Goal: Ask a question: Seek information or help from site administrators or community

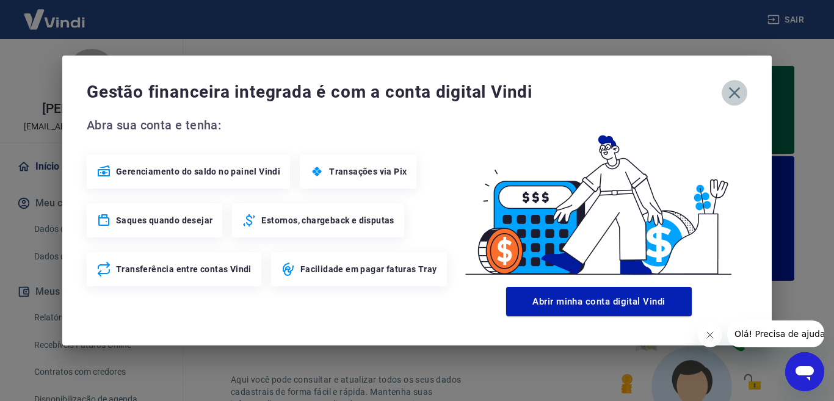
click at [723, 98] on button "button" at bounding box center [735, 93] width 26 height 26
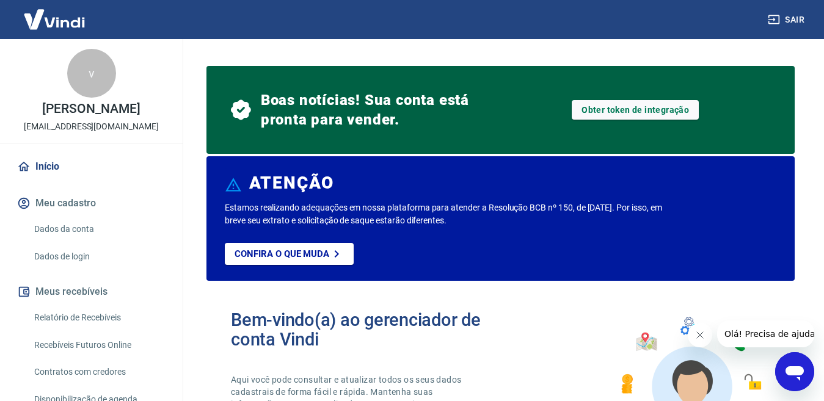
click at [697, 335] on icon "Fechar mensagem da empresa" at bounding box center [700, 335] width 10 height 10
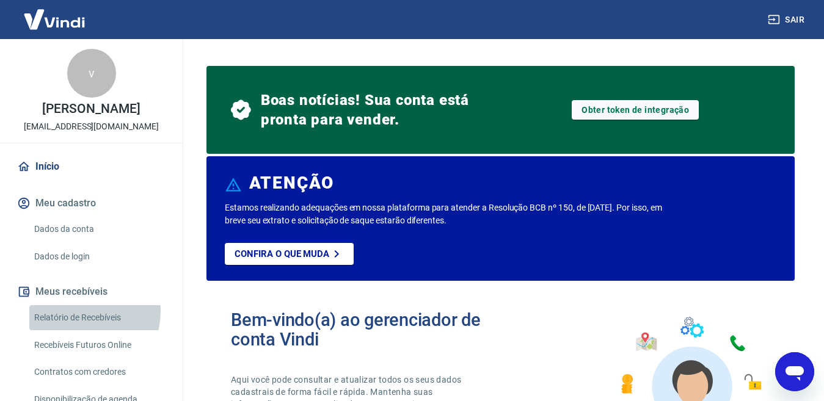
click at [79, 311] on link "Relatório de Recebíveis" at bounding box center [98, 317] width 139 height 25
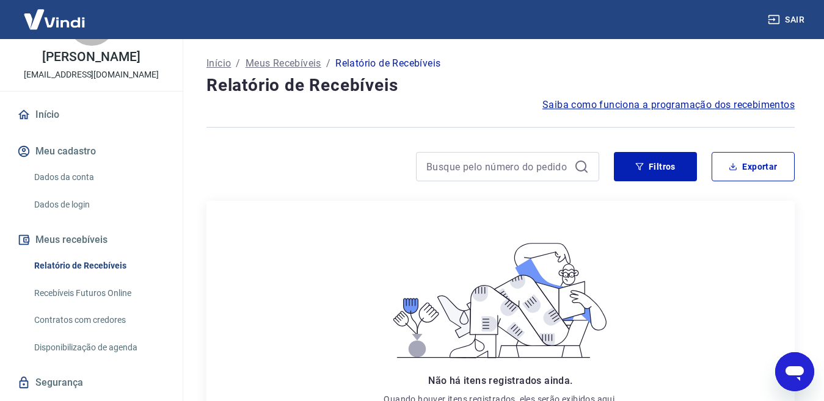
scroll to position [58, 0]
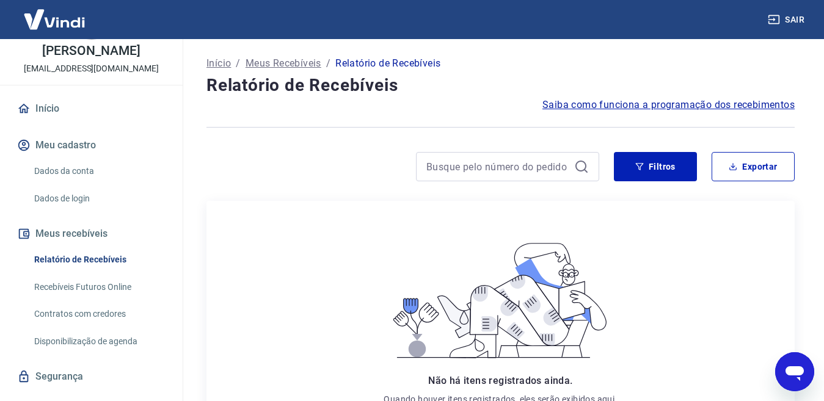
drag, startPoint x: 175, startPoint y: 303, endPoint x: 212, endPoint y: 353, distance: 62.3
click at [212, 353] on div "Não há itens registrados ainda. Quando houver itens registrados, eles serão exi…" at bounding box center [500, 323] width 588 height 244
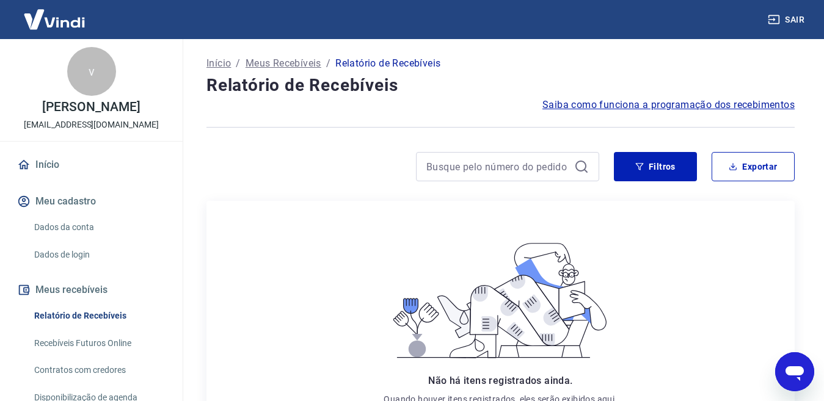
scroll to position [0, 0]
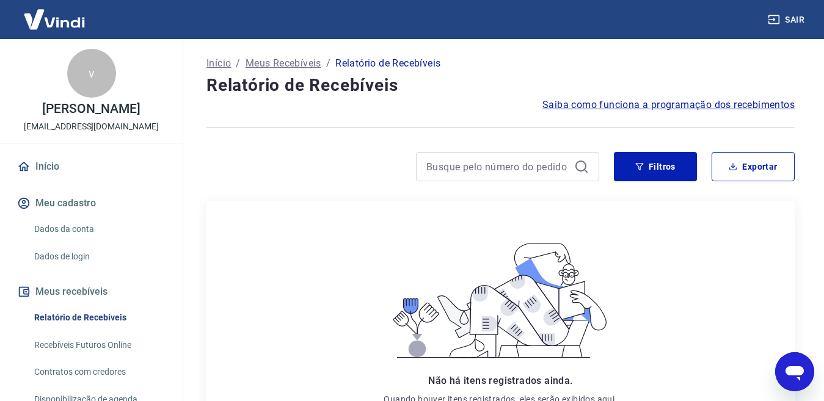
click at [626, 107] on span "Saiba como funciona a programação dos recebimentos" at bounding box center [668, 105] width 252 height 15
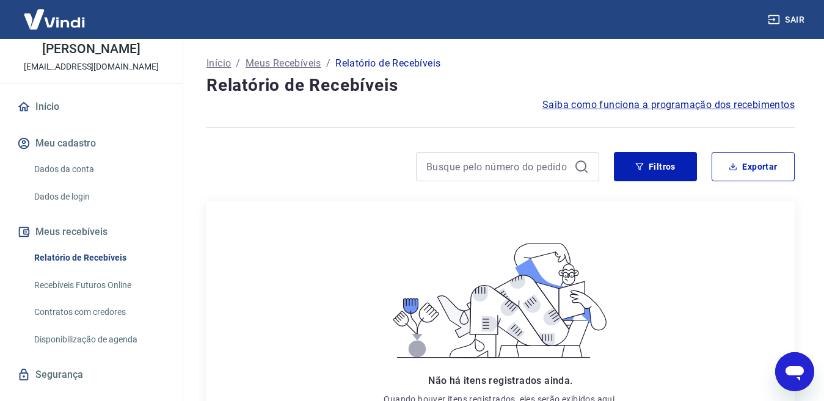
scroll to position [84, 0]
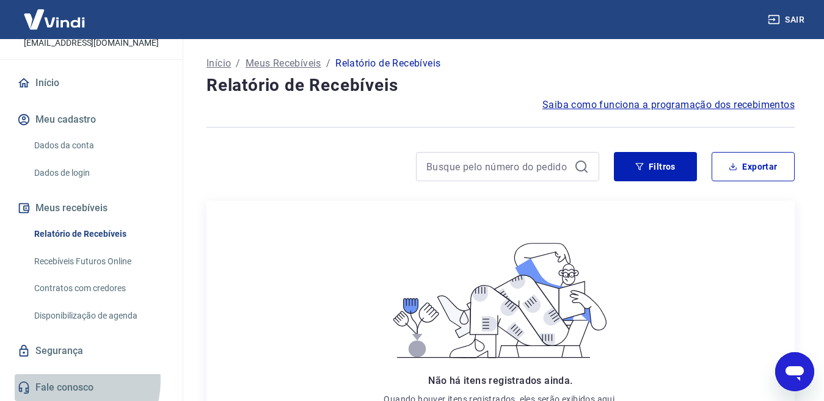
click at [68, 381] on link "Fale conosco" at bounding box center [91, 387] width 153 height 27
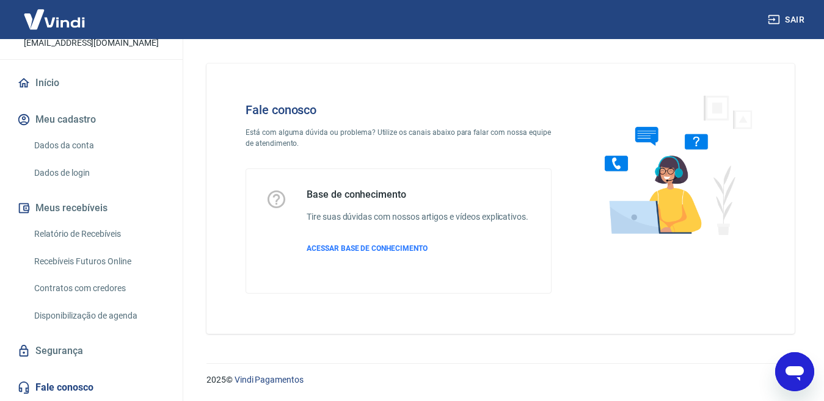
click at [788, 368] on icon "Abrir janela de mensagens" at bounding box center [794, 373] width 18 height 15
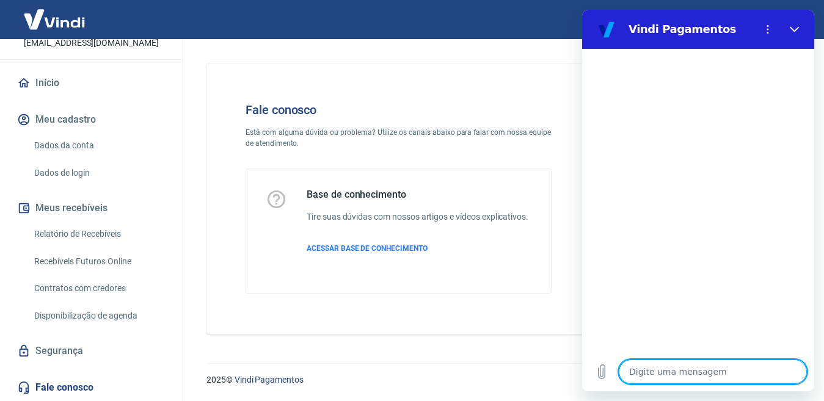
click at [723, 371] on textarea at bounding box center [712, 372] width 188 height 24
type textarea "o"
type textarea "x"
type textarea "ol"
type textarea "x"
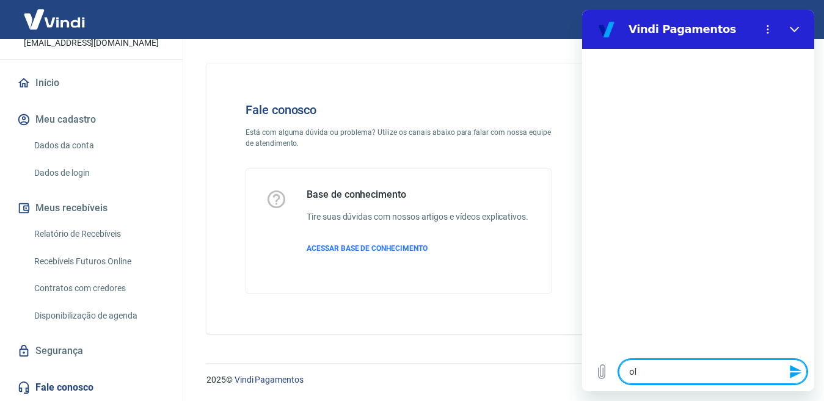
type textarea "olá"
type textarea "x"
click at [723, 372] on textarea at bounding box center [712, 372] width 188 height 24
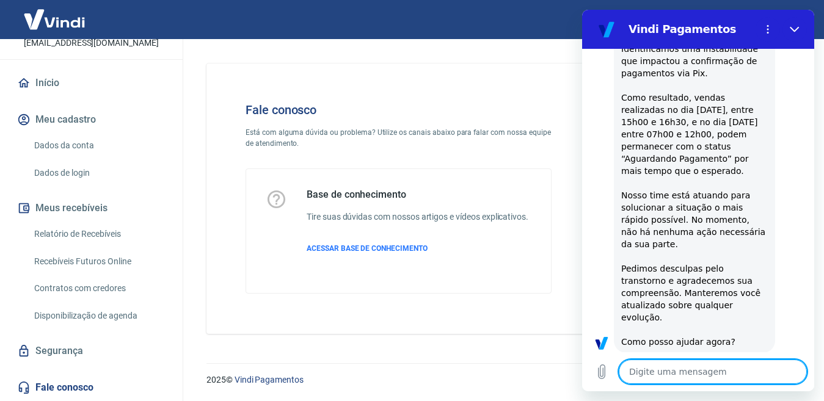
scroll to position [346, 0]
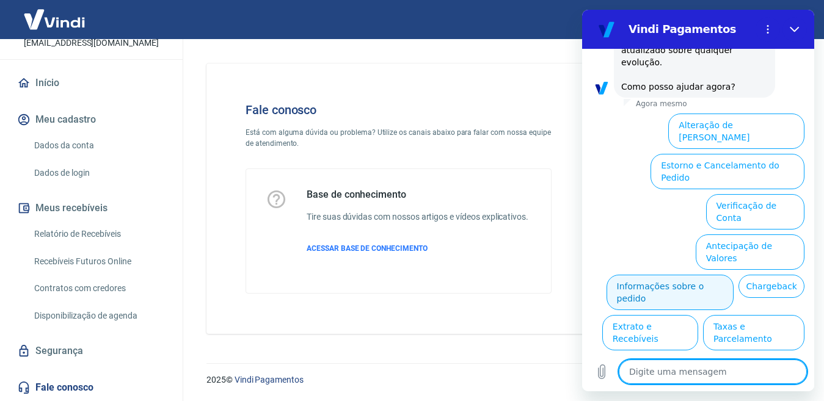
click at [728, 275] on button "Informações sobre o pedido" at bounding box center [670, 292] width 128 height 35
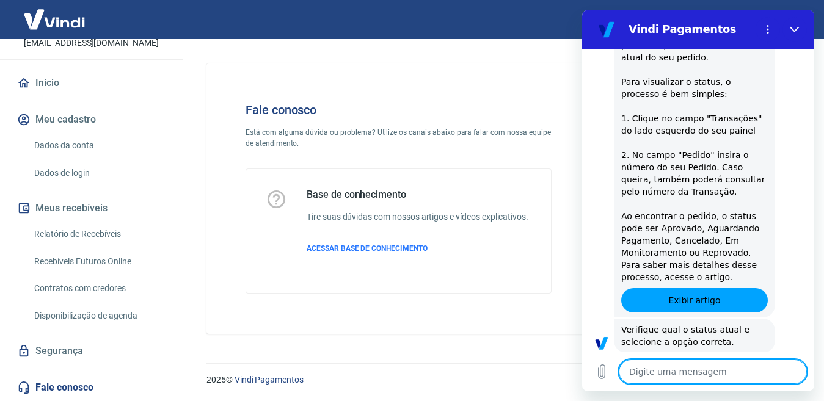
scroll to position [556, 0]
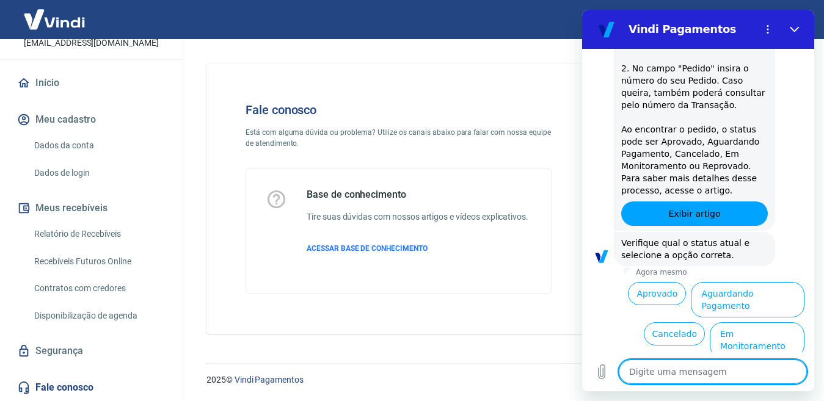
click at [659, 317] on li "Cancelado" at bounding box center [671, 331] width 65 height 28
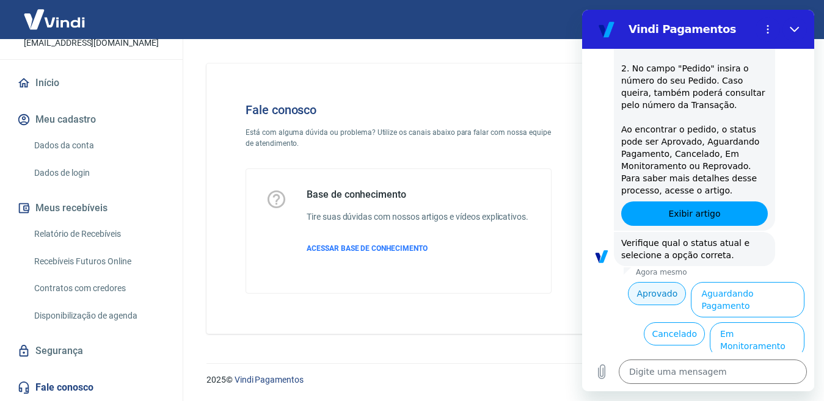
click at [655, 291] on button "Aprovado" at bounding box center [657, 293] width 58 height 23
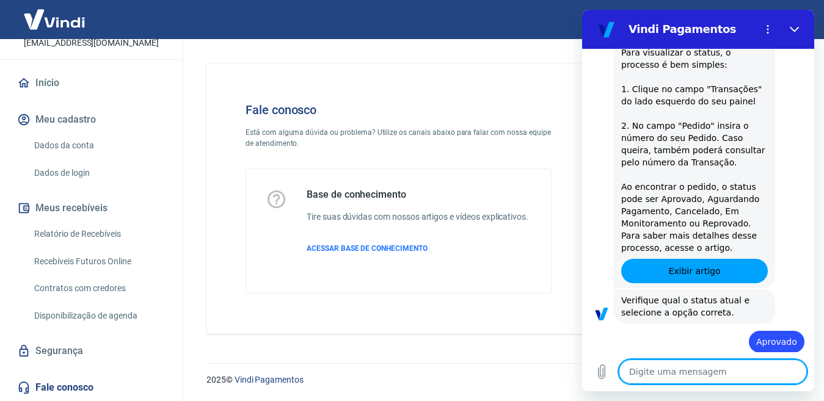
scroll to position [501, 0]
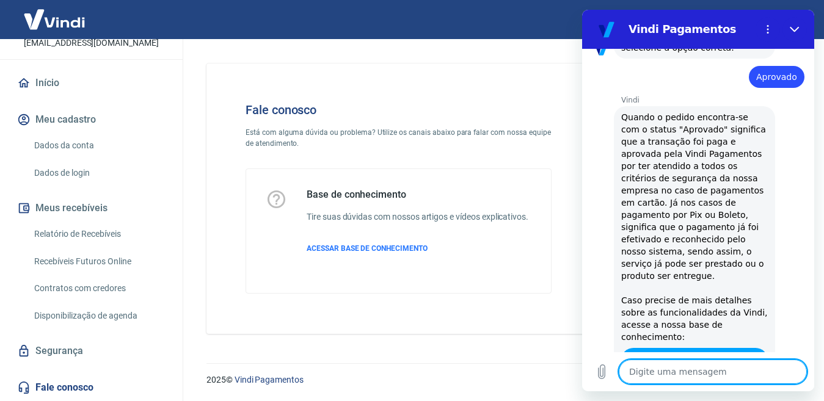
type textarea "x"
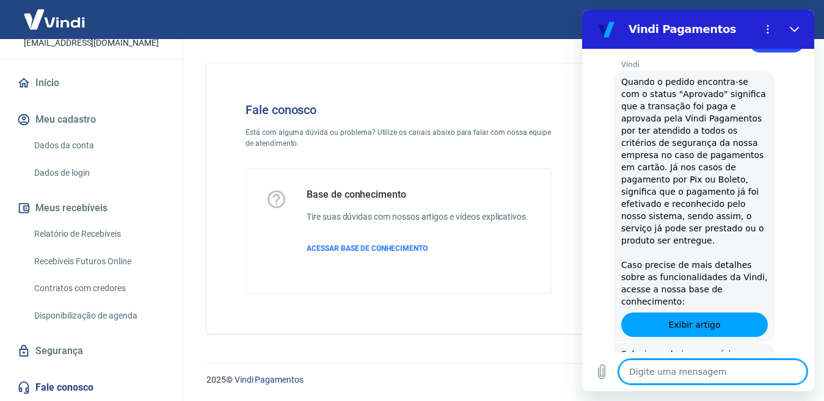
scroll to position [925, 0]
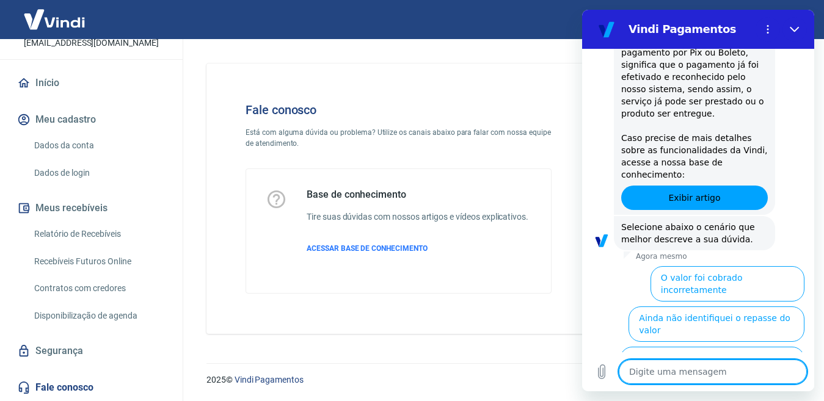
click at [708, 364] on textarea at bounding box center [712, 372] width 188 height 24
type textarea "p"
type textarea "x"
type textarea "pr"
type textarea "x"
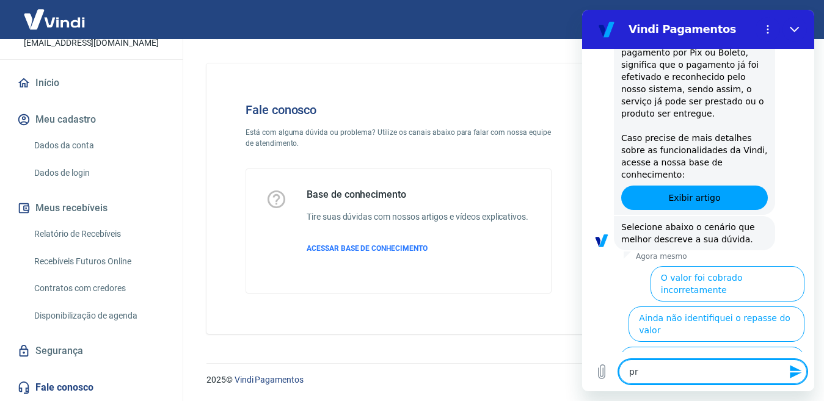
type textarea "pre"
type textarea "x"
type textarea "prec"
type textarea "x"
type textarea "preci"
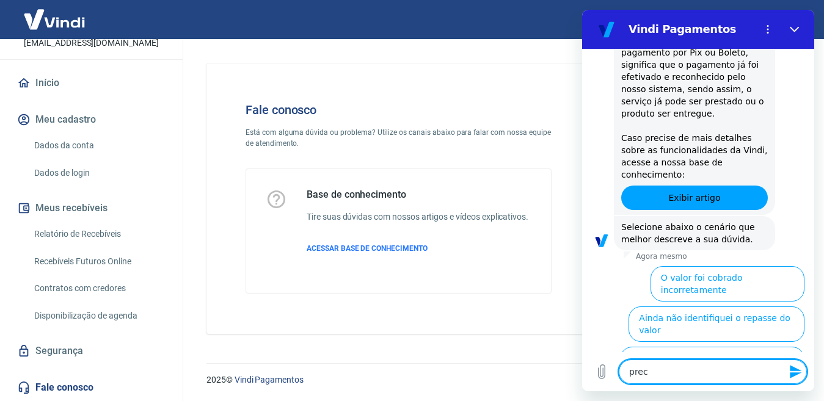
type textarea "x"
type textarea "precis"
type textarea "x"
type textarea "preciso"
type textarea "x"
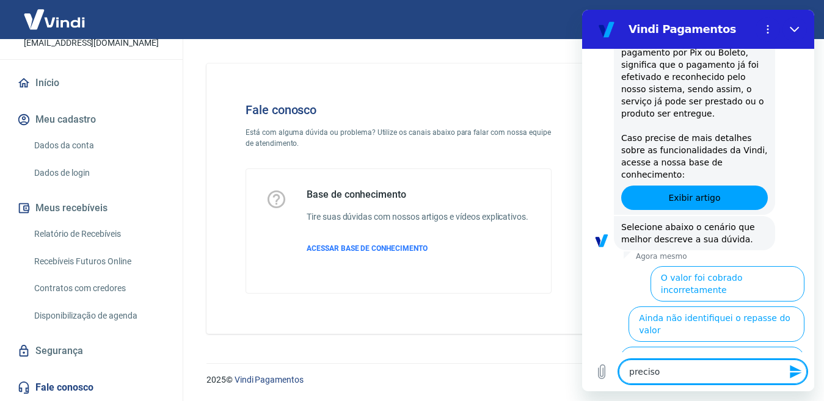
type textarea "preciso"
type textarea "x"
type textarea "preciso d"
type textarea "x"
type textarea "preciso de"
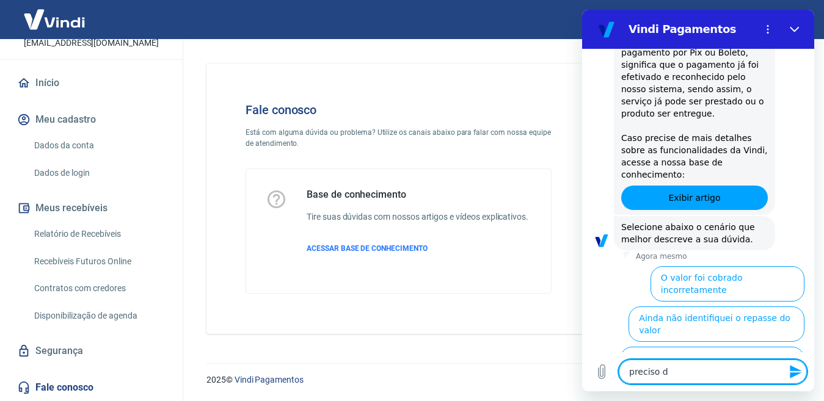
type textarea "x"
type textarea "preciso de"
type textarea "x"
type textarea "preciso de a"
type textarea "x"
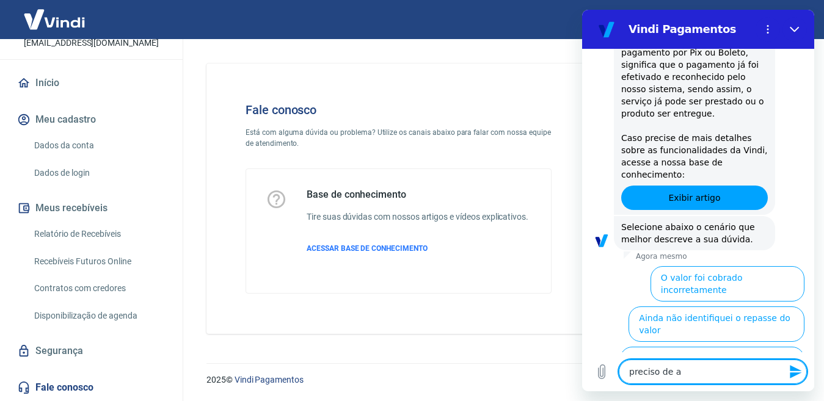
type textarea "preciso de at"
type textarea "x"
type textarea "preciso de ate"
type textarea "x"
type textarea "preciso de aten"
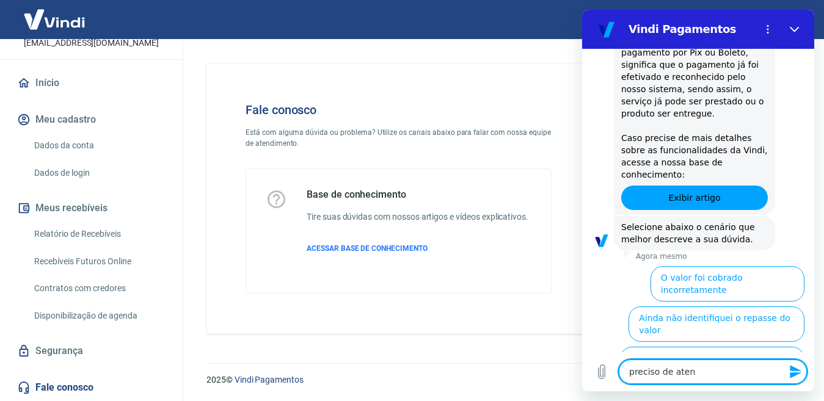
type textarea "x"
type textarea "preciso de atend"
type textarea "x"
type textarea "preciso de atendi"
type textarea "x"
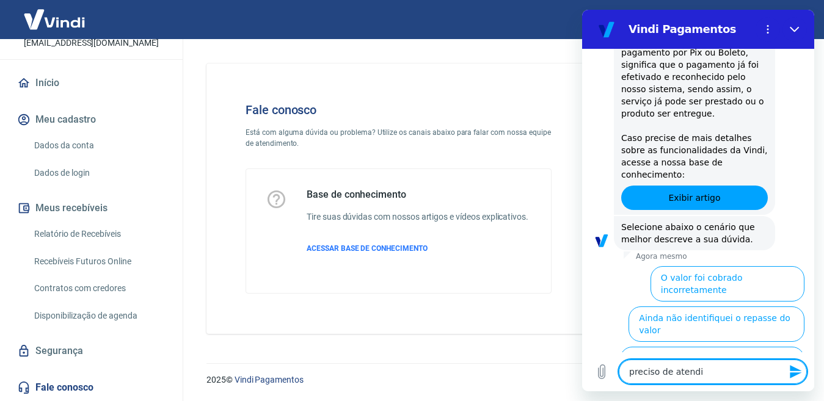
type textarea "preciso de atendim"
type textarea "x"
type textarea "preciso de atendimen"
type textarea "x"
type textarea "preciso de atendimento"
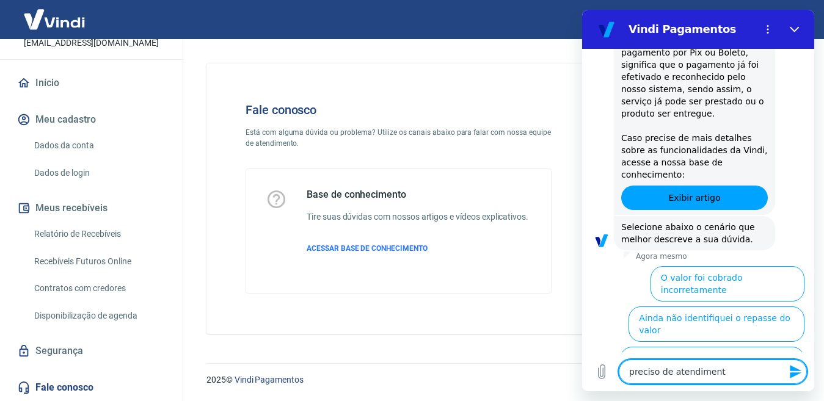
type textarea "x"
type textarea "preciso de atendimento"
type textarea "x"
type textarea "preciso de atendimento h"
type textarea "x"
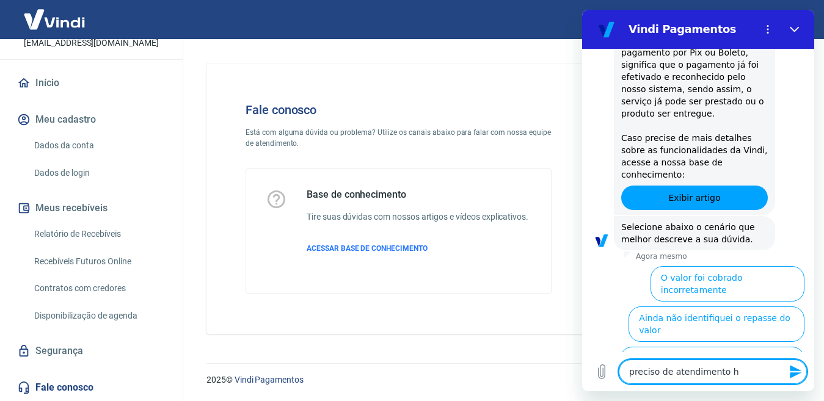
type textarea "preciso de atendimento hu"
type textarea "x"
type textarea "preciso de atendimento hum"
type textarea "x"
type textarea "preciso de atendimento huma"
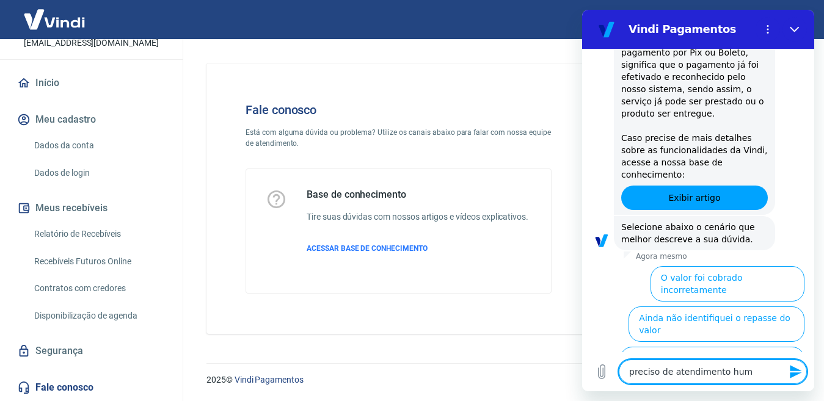
type textarea "x"
type textarea "preciso de atendimento human"
type textarea "x"
type textarea "preciso de atendimento humano"
type textarea "x"
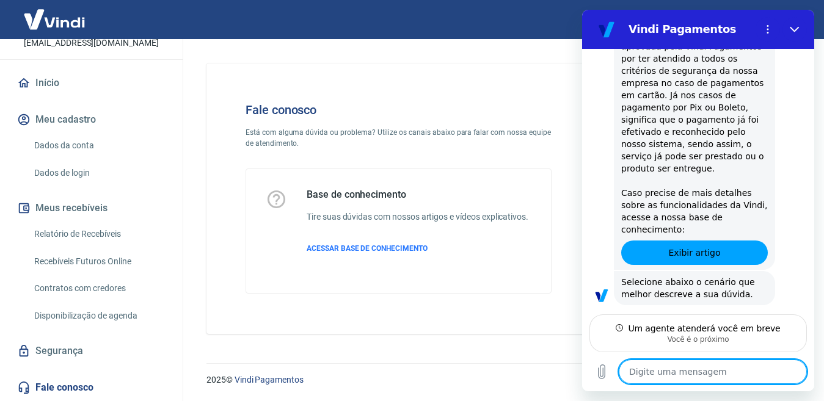
scroll to position [916, 0]
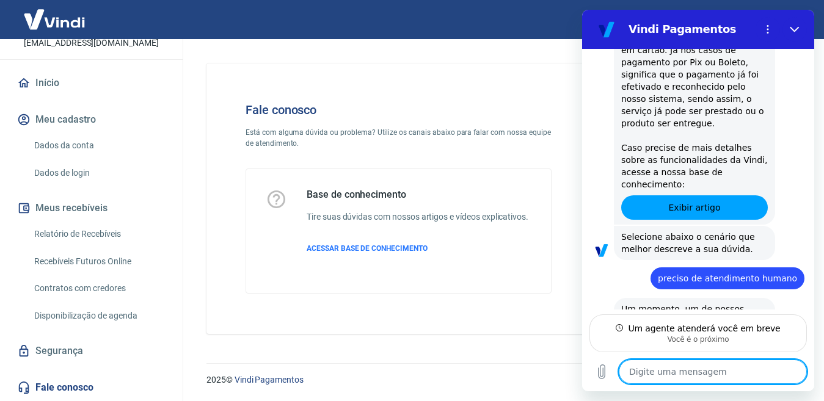
type textarea "x"
click at [651, 372] on textarea at bounding box center [712, 372] width 188 height 24
type textarea "o"
type textarea "x"
type textarea "ok"
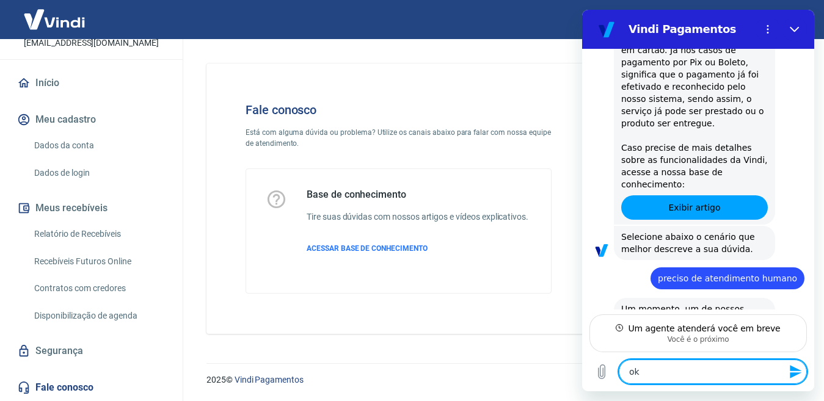
type textarea "x"
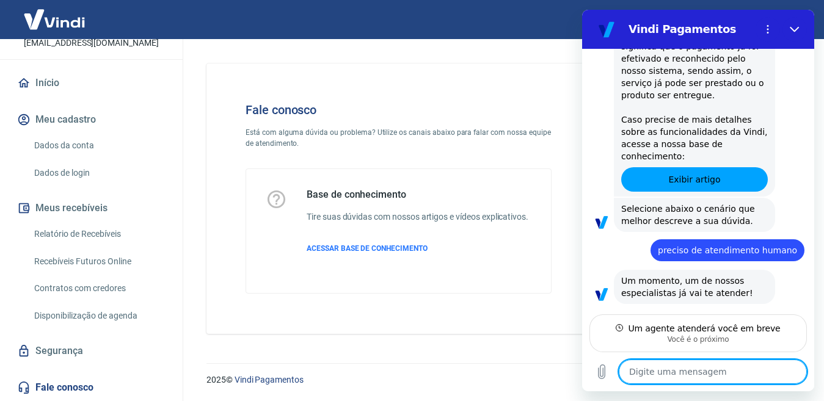
type textarea "x"
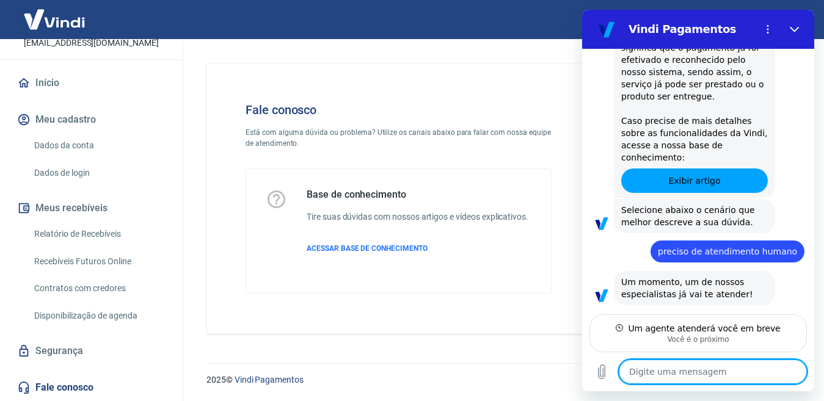
scroll to position [945, 0]
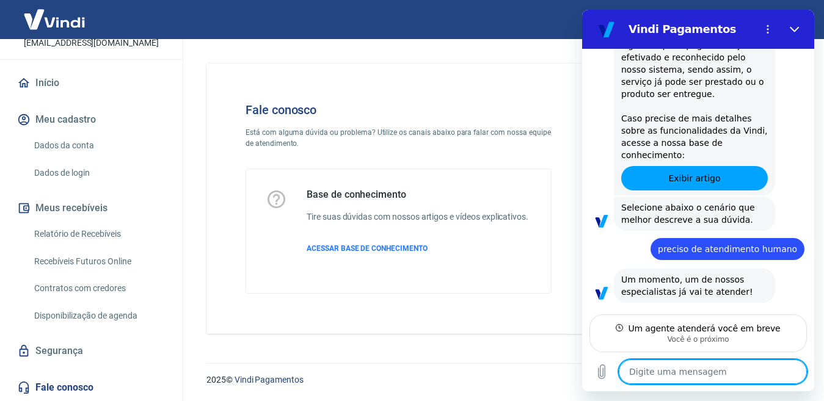
type textarea "f"
type textarea "x"
type textarea "fu"
type textarea "x"
type textarea "fuz"
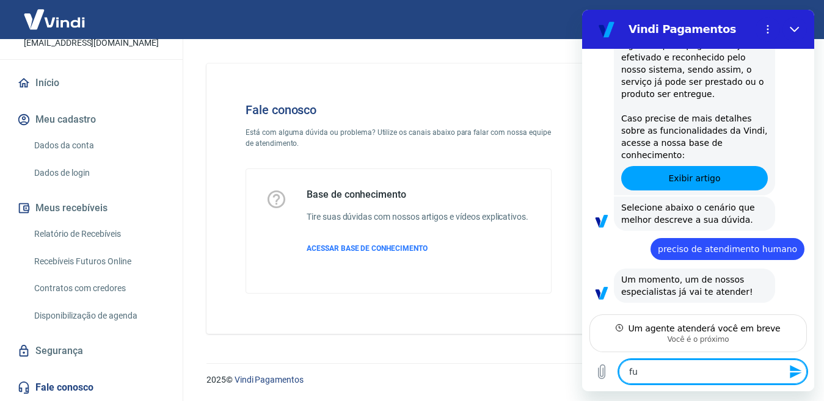
type textarea "x"
type textarea "fu"
type textarea "x"
type textarea "f"
type textarea "x"
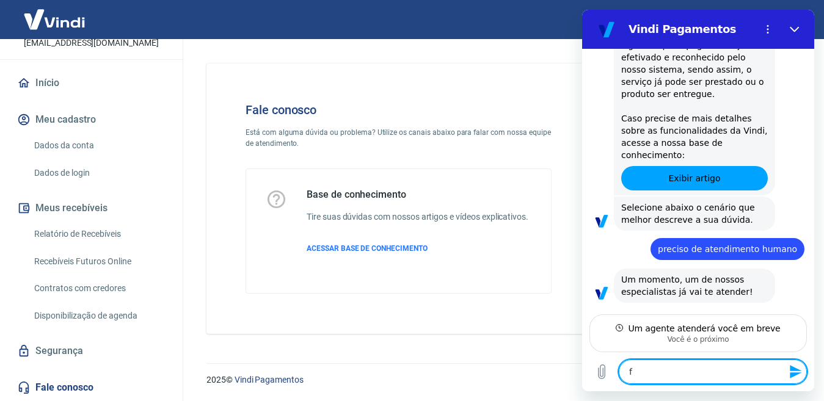
type textarea "fi"
type textarea "x"
type textarea "fiz"
type textarea "x"
type textarea "fize"
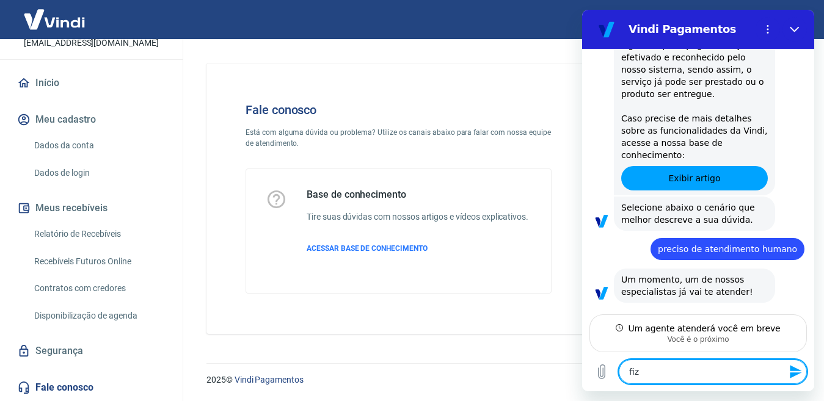
type textarea "x"
type textarea "fizem"
type textarea "x"
type textarea "fizemo"
type textarea "x"
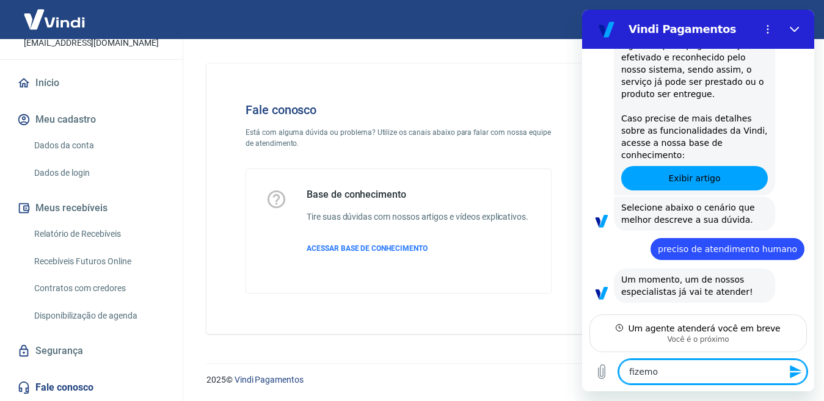
type textarea "fizemos"
type textarea "x"
type textarea "fizemos"
type textarea "x"
type textarea "fizemos u"
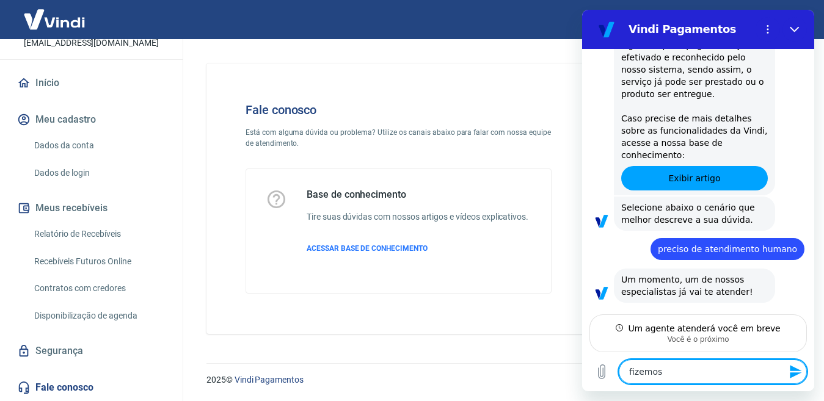
type textarea "x"
type textarea "fizemos ua"
type textarea "x"
type textarea "fizemos u"
type textarea "x"
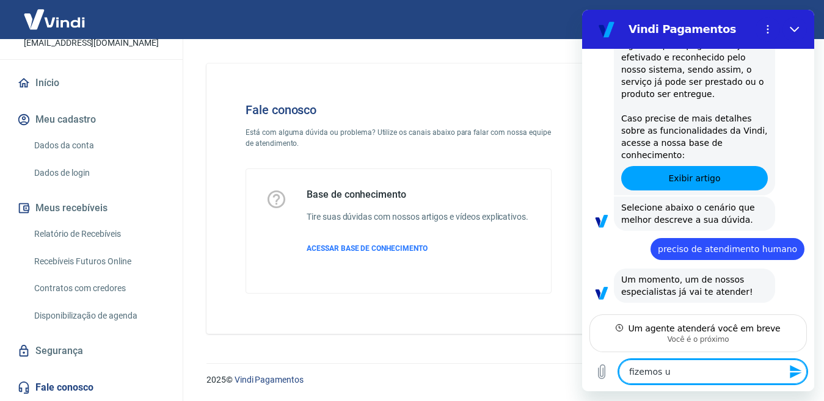
type textarea "fizemos um"
type textarea "x"
type textarea "fizemos uma"
type textarea "x"
type textarea "fizemos uma"
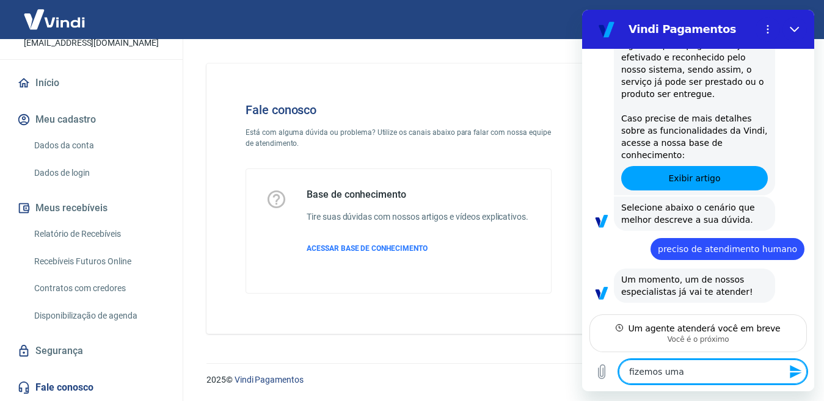
type textarea "x"
type textarea "fizemos uma v"
type textarea "x"
type textarea "fizemos uma ve"
type textarea "x"
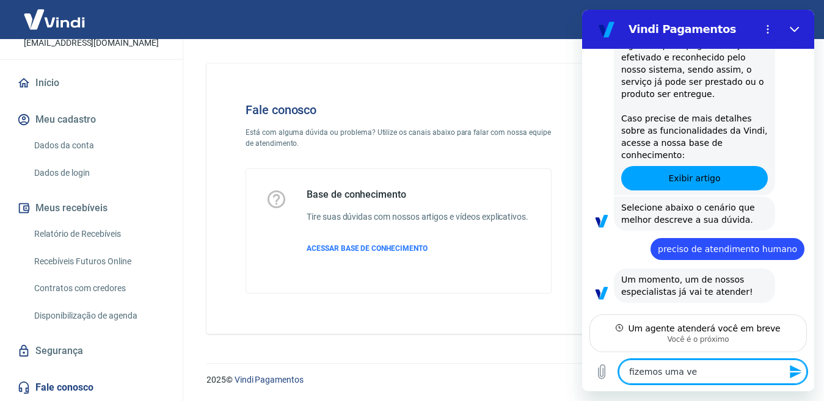
type textarea "fizemos uma ven"
type textarea "x"
type textarea "fizemos uma ven"
type textarea "x"
type textarea "fizemos uma ven"
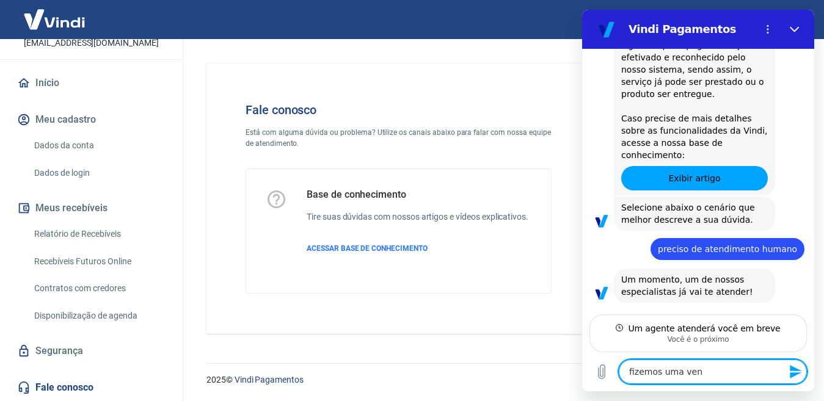
type textarea "x"
type textarea "fizemos uma vend"
type textarea "x"
type textarea "fizemos uma venda"
type textarea "x"
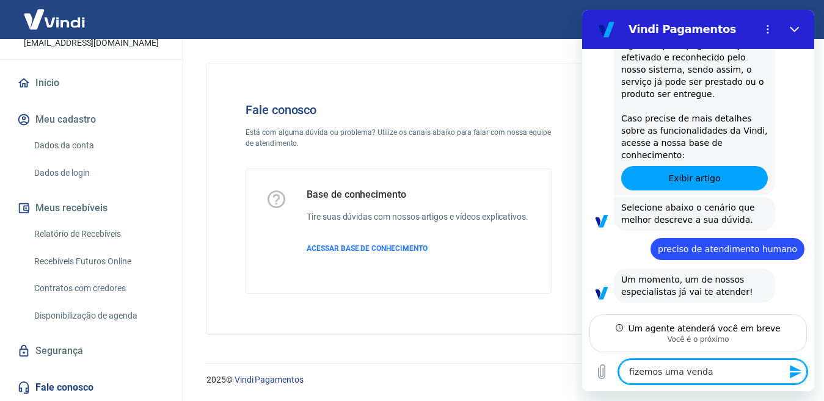
type textarea "fizemos uma venda"
type textarea "x"
type textarea "fizemos uma venda n"
type textarea "x"
type textarea "fizemos uma venda no"
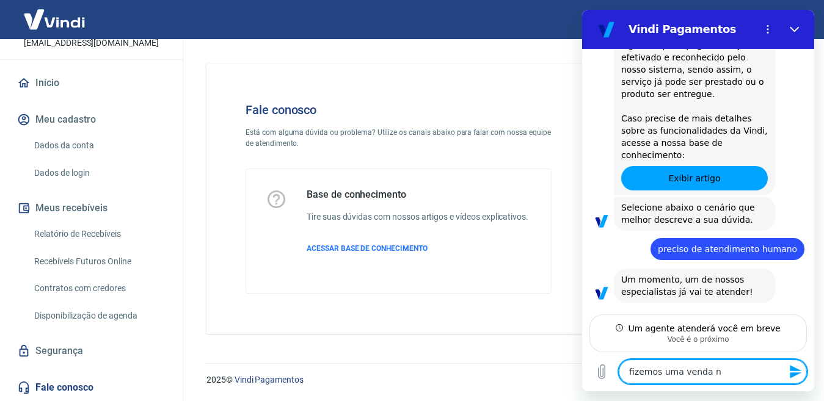
type textarea "x"
type textarea "fizemos uma venda no"
type textarea "x"
type textarea "fizemos uma venda no v"
type textarea "x"
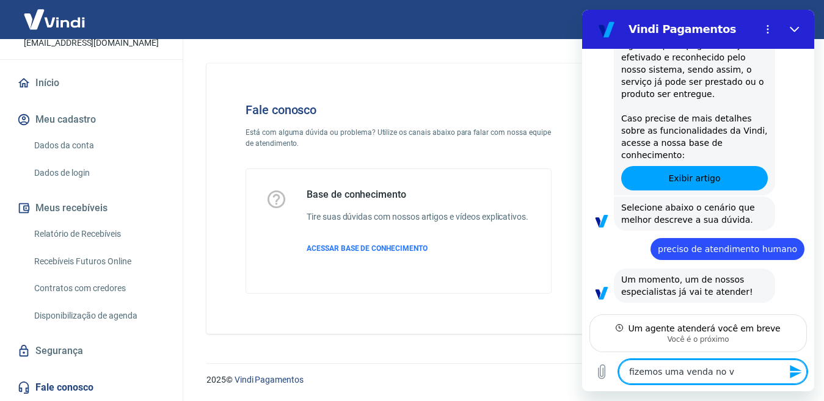
type textarea "fizemos uma venda no vl"
type textarea "x"
type textarea "fizemos uma venda no vlo"
type textarea "x"
type textarea "fizemos uma venda no vlor"
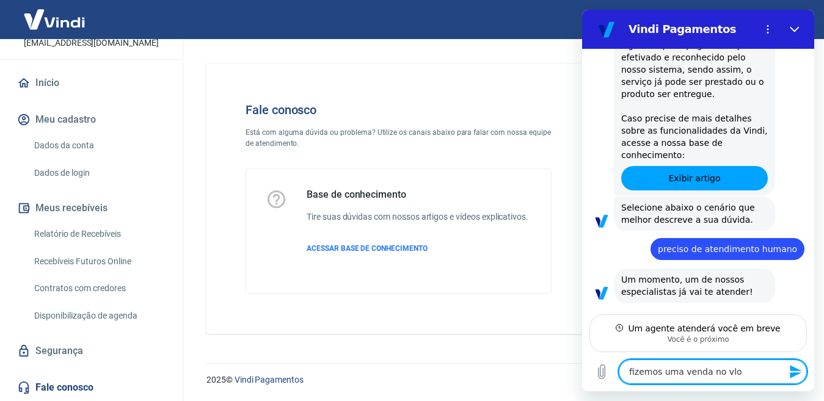
type textarea "x"
type textarea "fizemos uma venda no vlor"
type textarea "x"
type textarea "fizemos uma venda no vlor d"
type textarea "x"
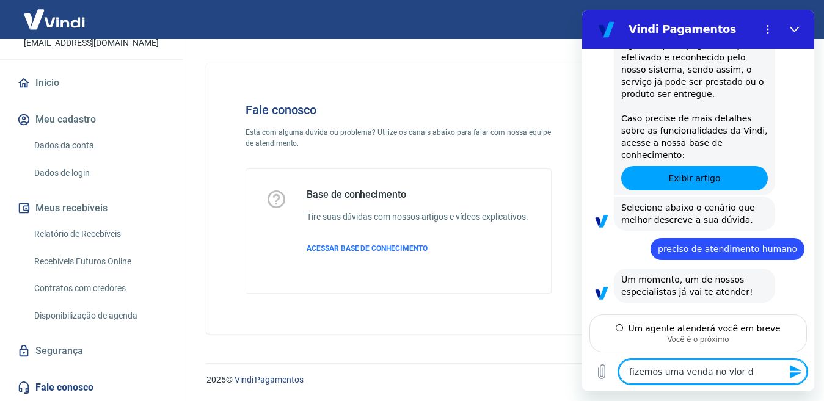
type textarea "fizemos uma venda no vlor de"
type textarea "x"
type textarea "fizemos uma venda no vlor d"
type textarea "x"
type textarea "fizemos uma venda no vlor"
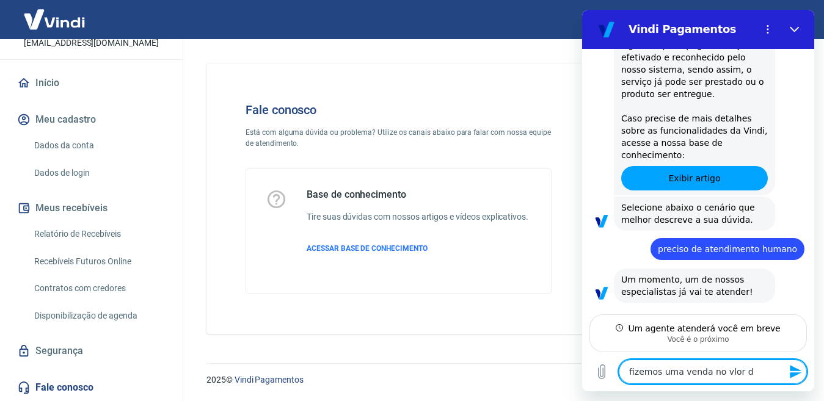
type textarea "x"
type textarea "fizemos uma venda no vlor"
type textarea "x"
type textarea "fizemos uma venda no vlo"
type textarea "x"
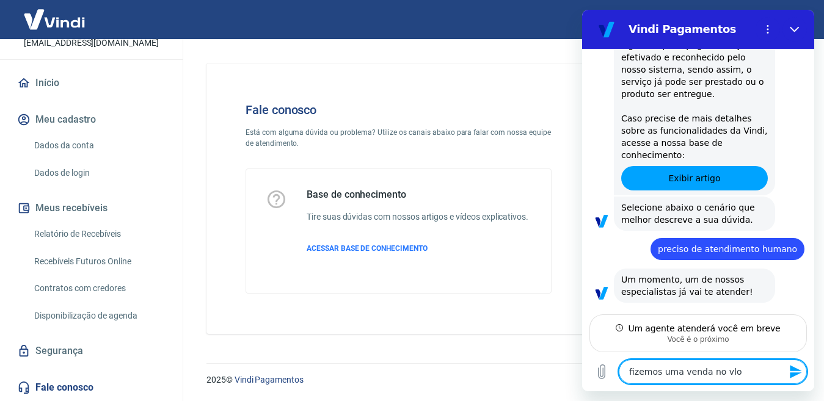
type textarea "fizemos uma venda no vl"
type textarea "x"
type textarea "fizemos uma venda no v"
type textarea "x"
type textarea "fizemos uma venda no va"
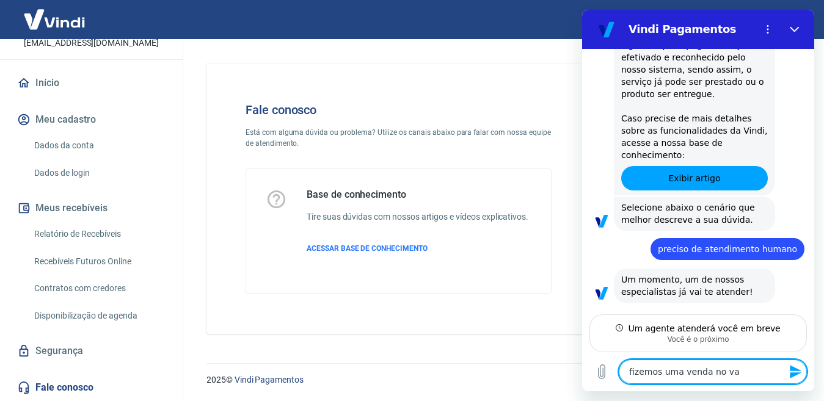
type textarea "x"
type textarea "fizemos uma venda no val"
type textarea "x"
type textarea "fizemos uma venda no valo"
type textarea "x"
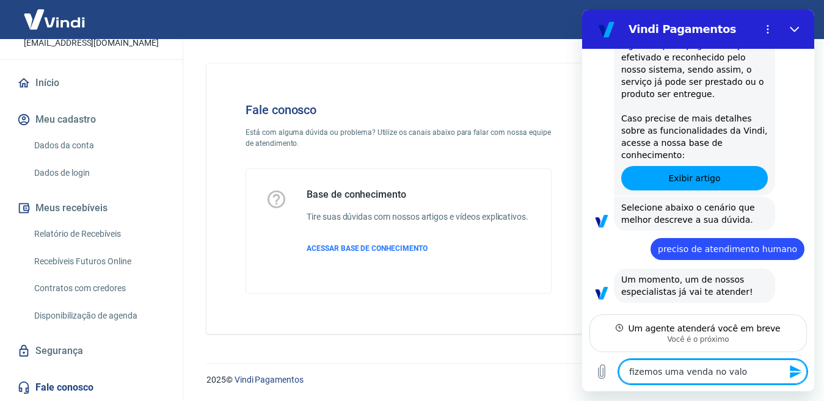
type textarea "fizemos uma venda no valor"
type textarea "x"
type textarea "fizemos uma venda no valor"
type textarea "x"
type textarea "fizemos uma venda no valor d"
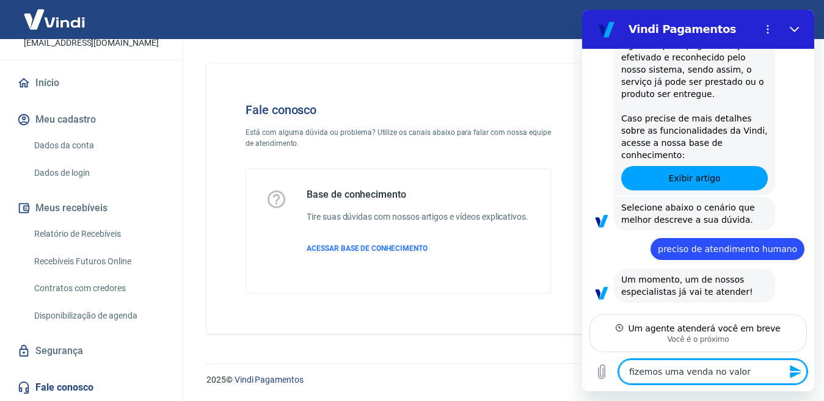
type textarea "x"
type textarea "fizemos uma venda no valor de"
type textarea "x"
type textarea "fizemos uma venda no valor de"
type textarea "x"
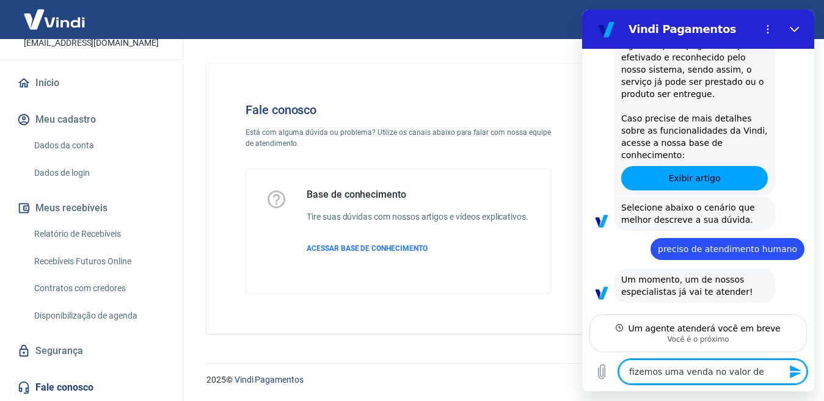
type textarea "fizemos uma venda no valor de"
type textarea "x"
type textarea "fizemos uma venda no valor de"
type textarea "x"
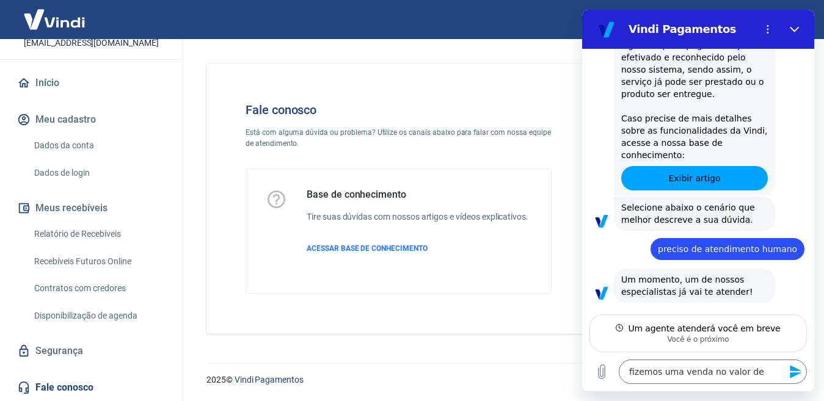
click at [507, 159] on div "Fale conosco Está com alguma dúvida ou problema? Utilize os canais abaixo para …" at bounding box center [398, 198] width 345 height 230
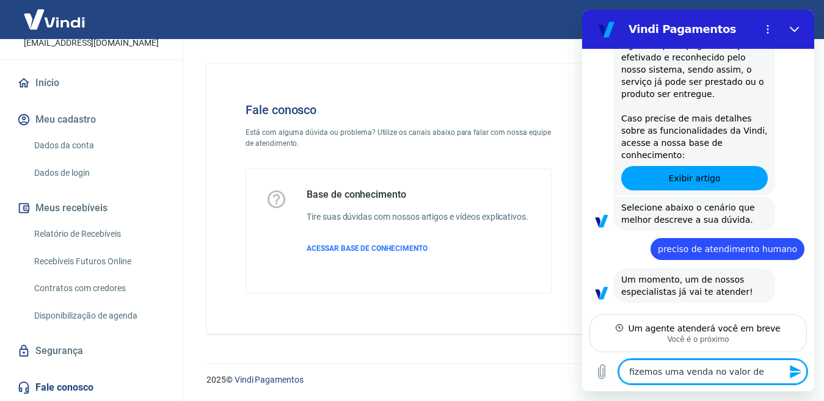
click at [750, 363] on textarea "fizemos uma venda no valor de" at bounding box center [712, 372] width 188 height 24
type textarea "fizemos uma venda no valor d"
type textarea "x"
type textarea "fizemos uma venda no valor"
type textarea "x"
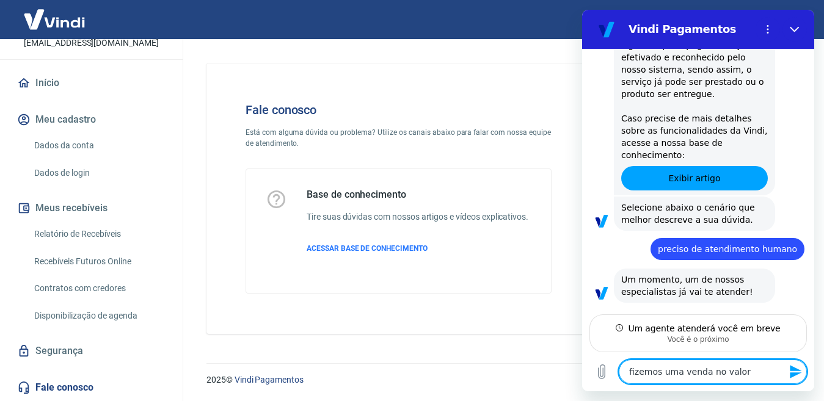
type textarea "fizemos uma venda no valor"
type textarea "x"
type textarea "fizemos uma venda no valo"
type textarea "x"
type textarea "fizemos uma venda no val"
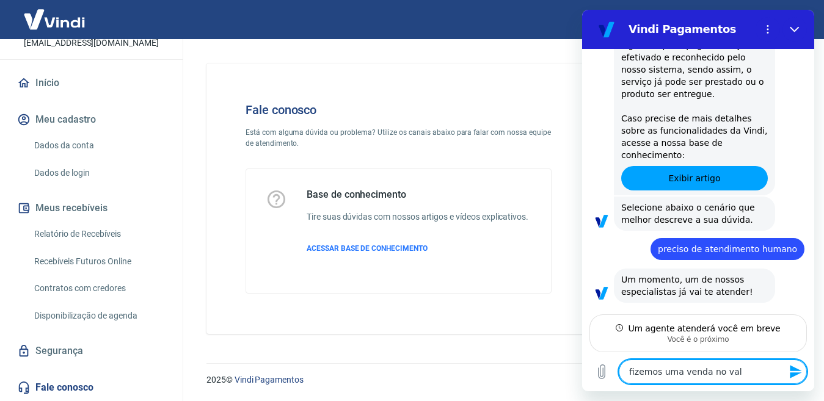
type textarea "x"
type textarea "fizemos uma venda no va"
type textarea "x"
type textarea "fizemos uma venda no v"
type textarea "x"
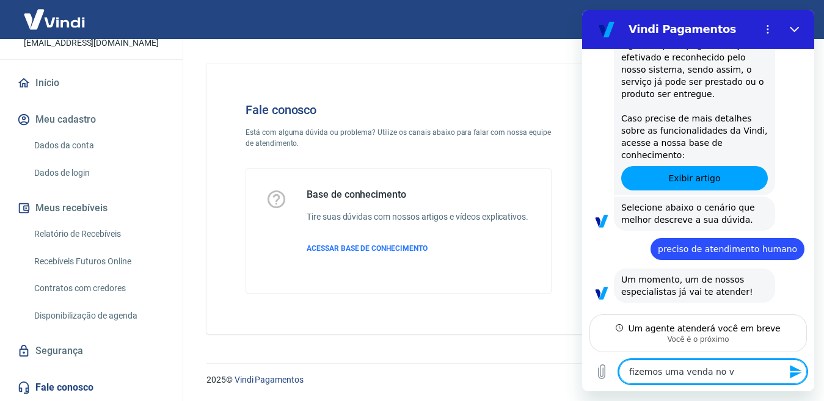
type textarea "fizemos uma venda no"
type textarea "x"
type textarea "fizemos uma venda no"
type textarea "x"
type textarea "fizemos uma venda n"
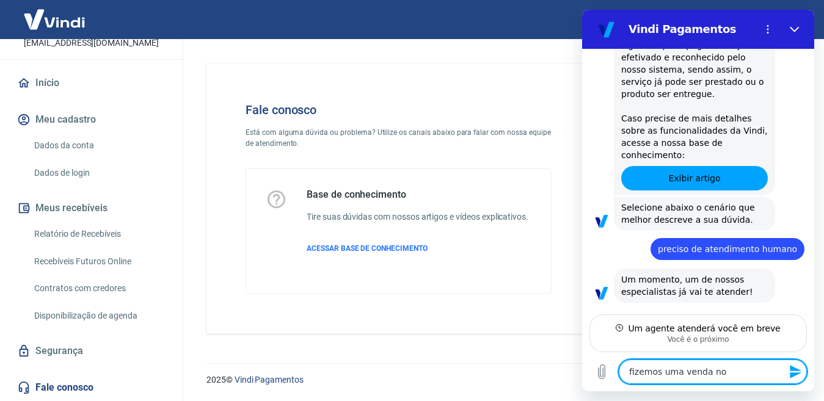
type textarea "x"
type textarea "fizemos uma venda"
type textarea "x"
type textarea "fizemos uma venda e"
type textarea "x"
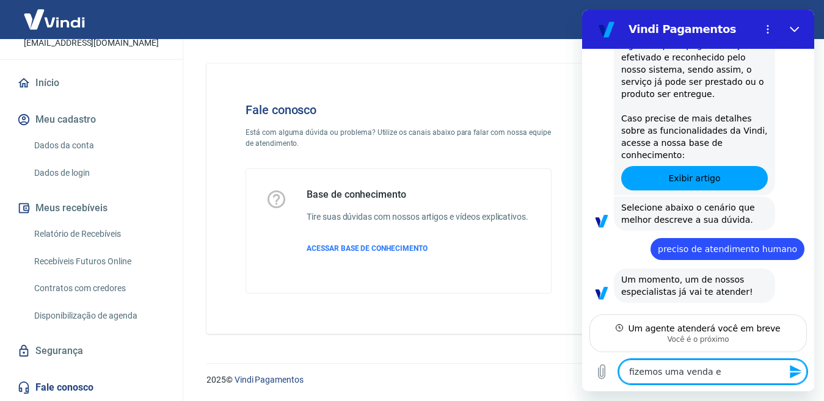
type textarea "fizemos uma venda e"
type textarea "x"
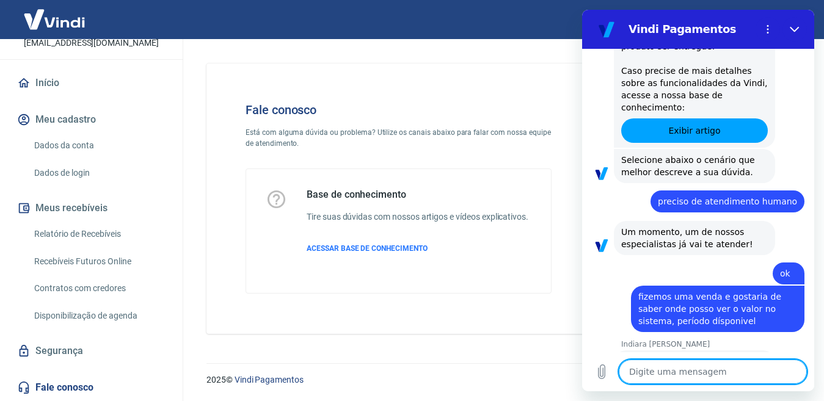
scroll to position [1027, 0]
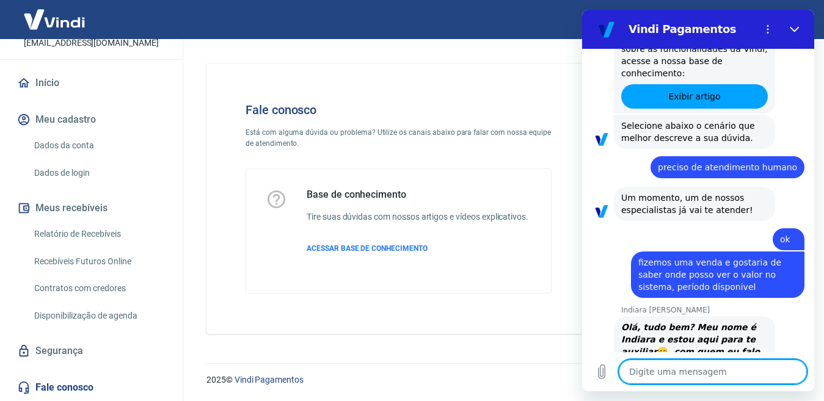
click at [681, 364] on textarea at bounding box center [712, 372] width 188 height 24
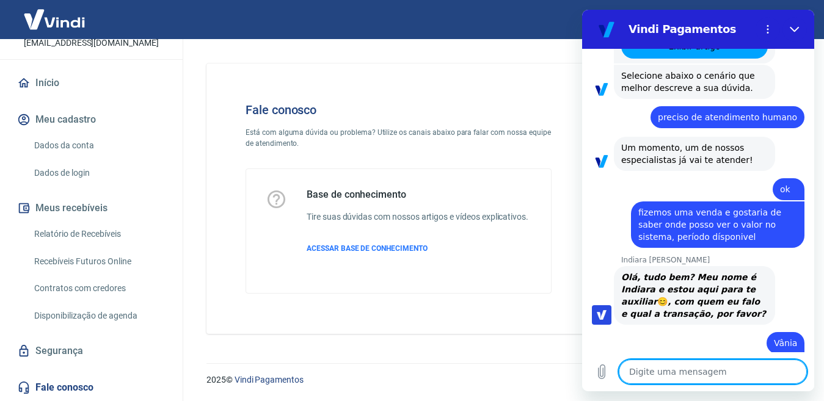
scroll to position [1079, 0]
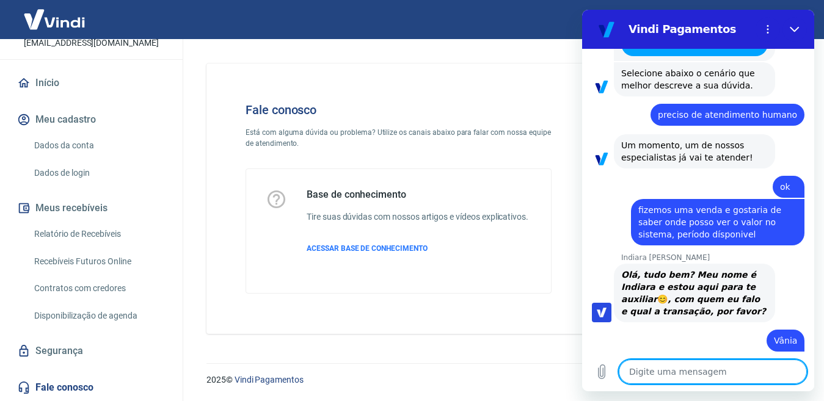
click at [646, 368] on textarea at bounding box center [712, 372] width 188 height 24
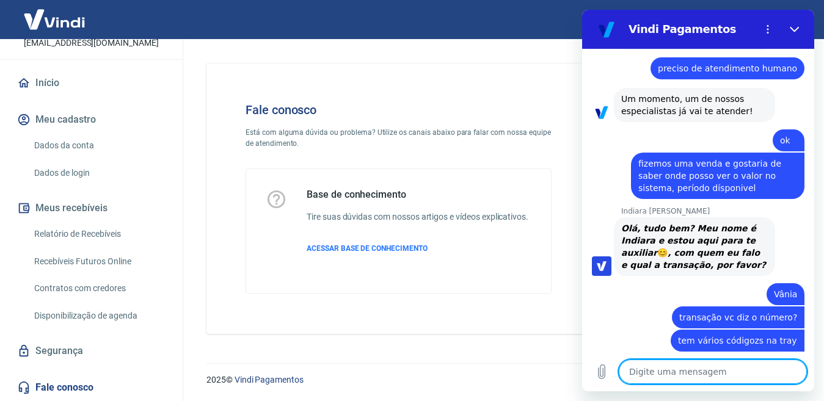
scroll to position [1166, 0]
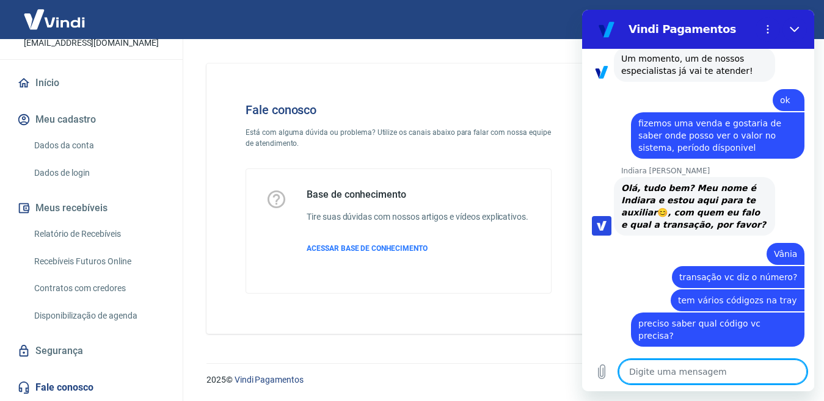
click at [642, 374] on textarea at bounding box center [712, 372] width 188 height 24
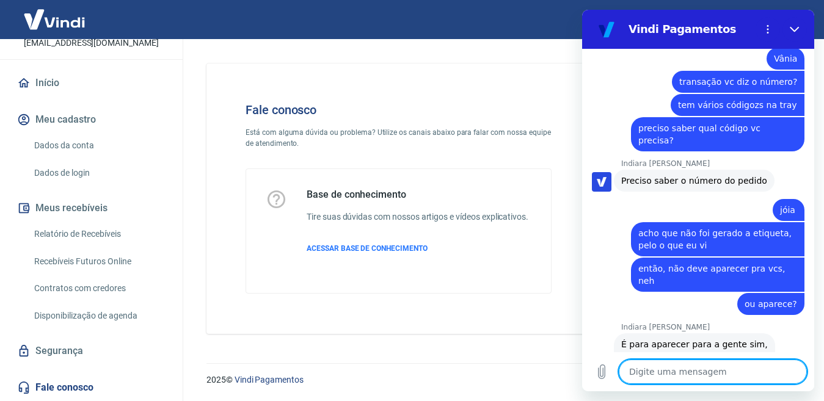
scroll to position [1360, 0]
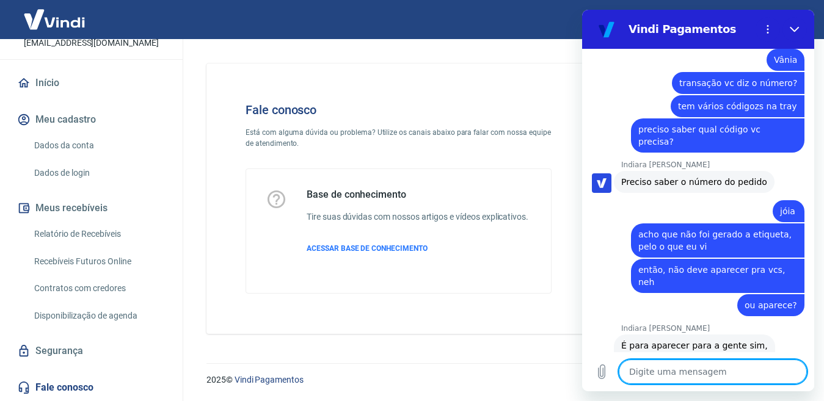
click at [678, 369] on textarea at bounding box center [712, 372] width 188 height 24
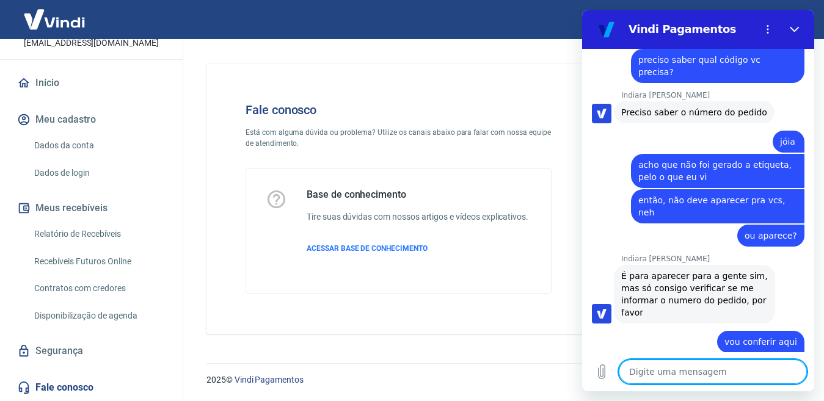
scroll to position [1496, 0]
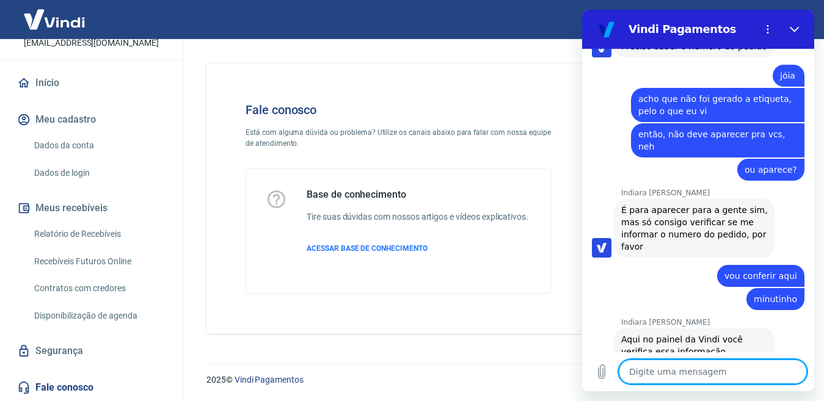
click at [685, 371] on textarea at bounding box center [712, 372] width 188 height 24
paste textarea "Pedido #19 - LOJA VIRTUAL"
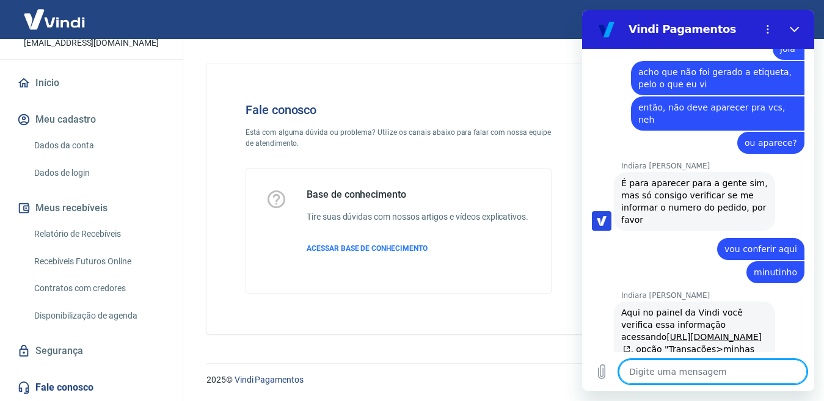
scroll to position [1525, 0]
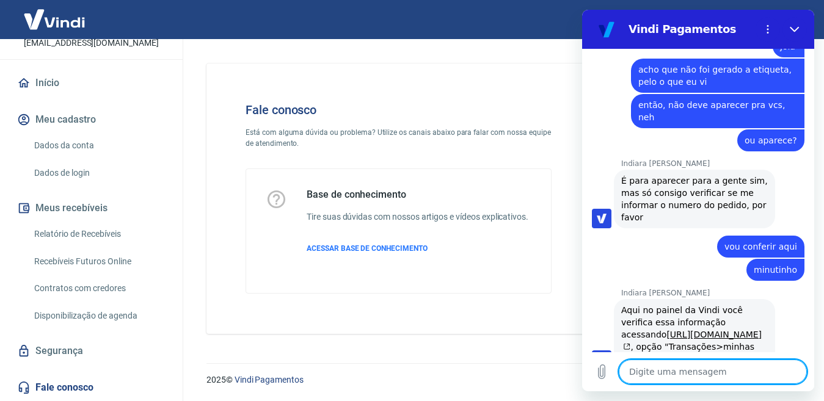
click at [662, 366] on textarea at bounding box center [712, 372] width 188 height 24
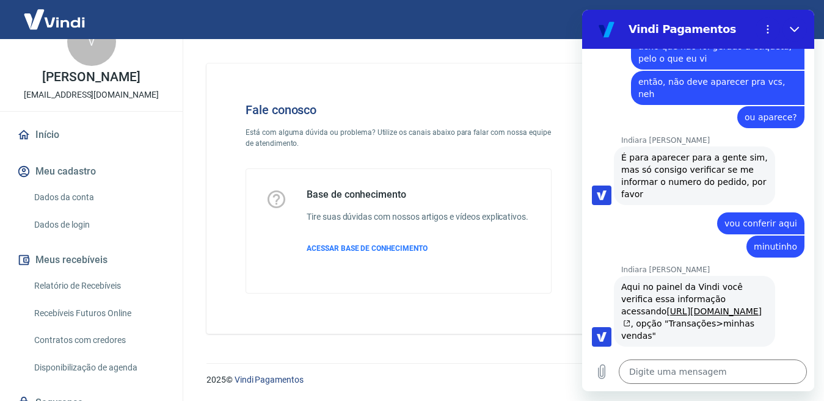
scroll to position [32, 0]
drag, startPoint x: 170, startPoint y: 244, endPoint x: 170, endPoint y: 264, distance: 20.1
drag, startPoint x: 170, startPoint y: 264, endPoint x: 226, endPoint y: 311, distance: 73.2
click at [226, 311] on div "Fale conosco Está com alguma dúvida ou problema? Utilize os canais abaixo para …" at bounding box center [398, 198] width 345 height 230
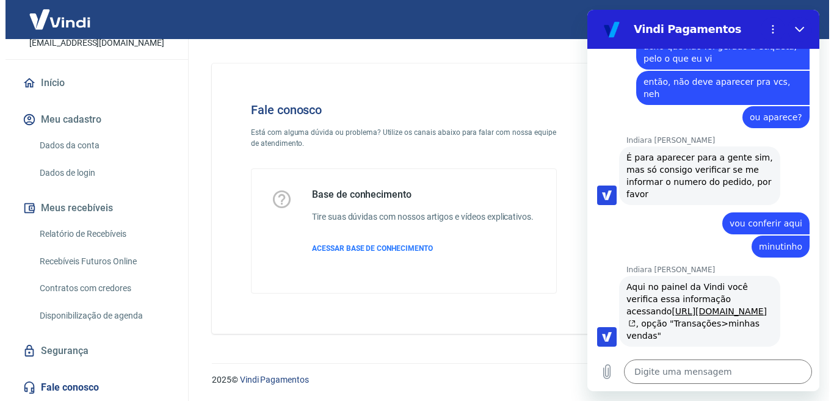
scroll to position [0, 0]
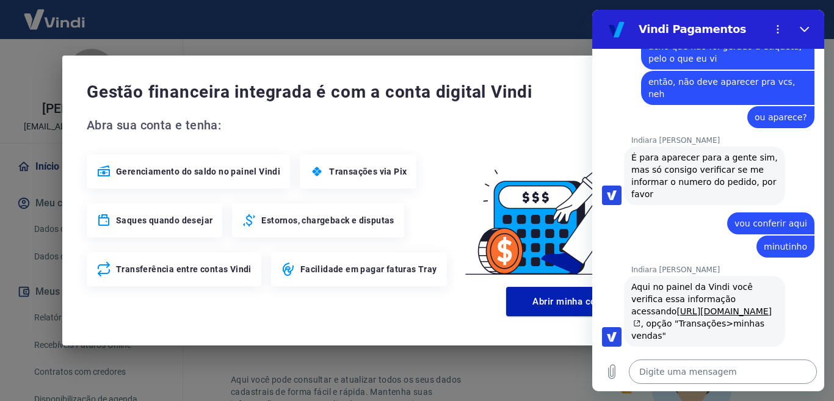
click at [673, 365] on textarea at bounding box center [723, 372] width 188 height 24
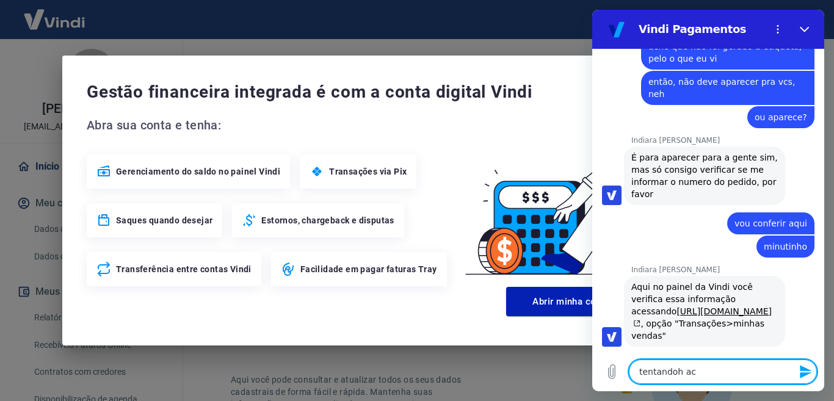
click at [709, 373] on textarea "tentandoh ac" at bounding box center [723, 372] width 188 height 24
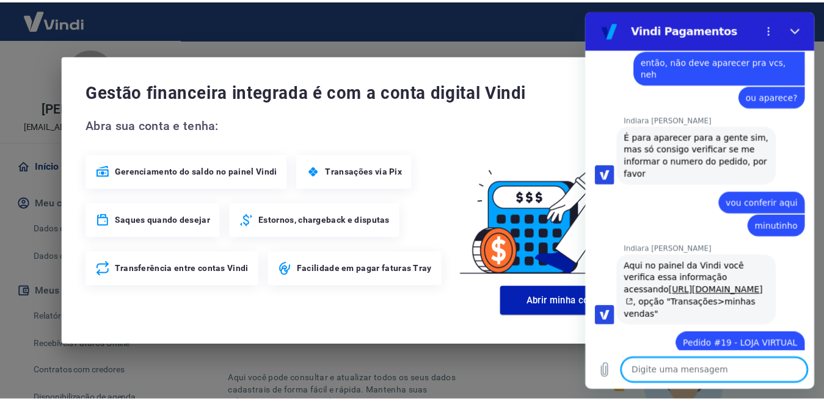
scroll to position [1571, 0]
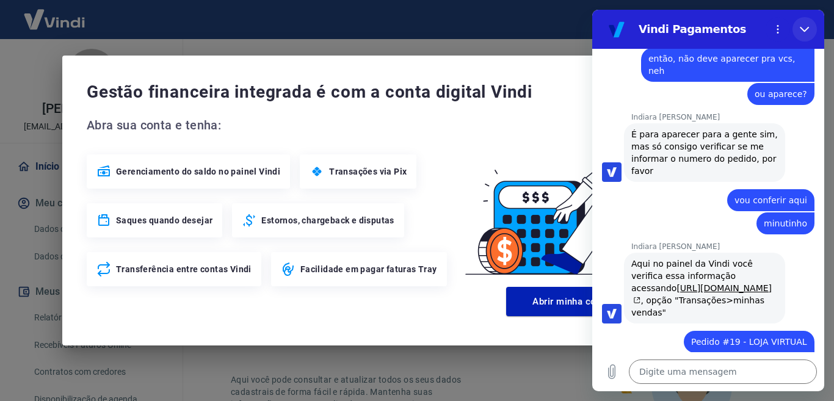
click at [798, 34] on button "Fechar" at bounding box center [804, 29] width 24 height 24
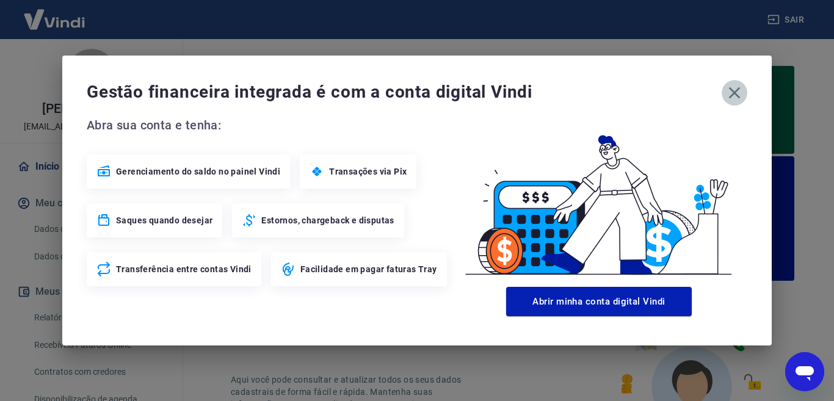
click at [736, 90] on icon "button" at bounding box center [735, 93] width 20 height 20
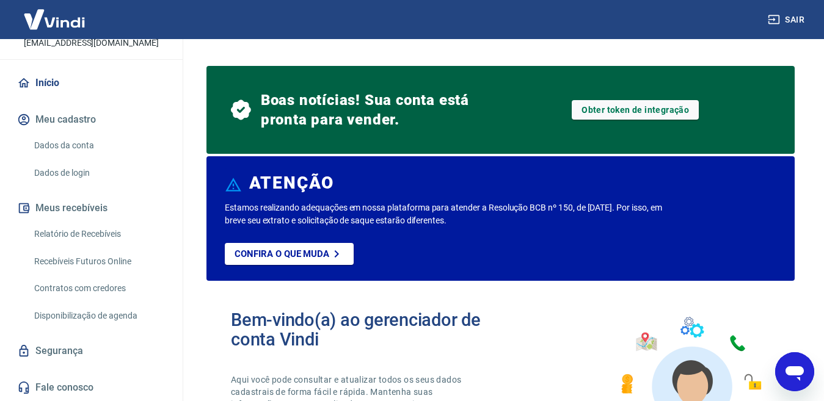
scroll to position [0, 0]
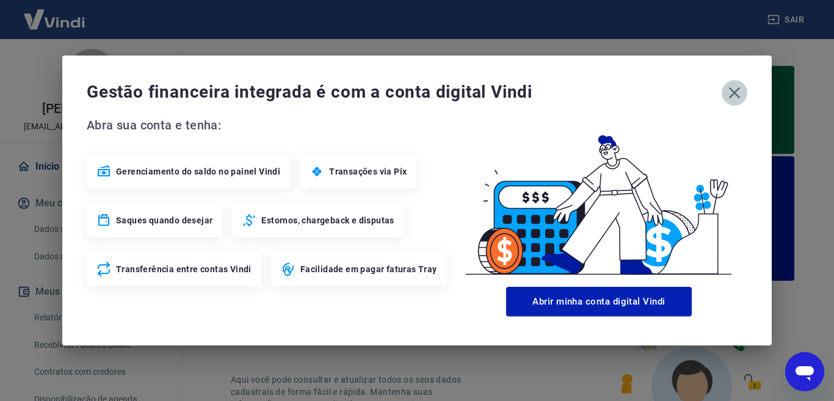
click at [734, 94] on icon "button" at bounding box center [735, 93] width 20 height 20
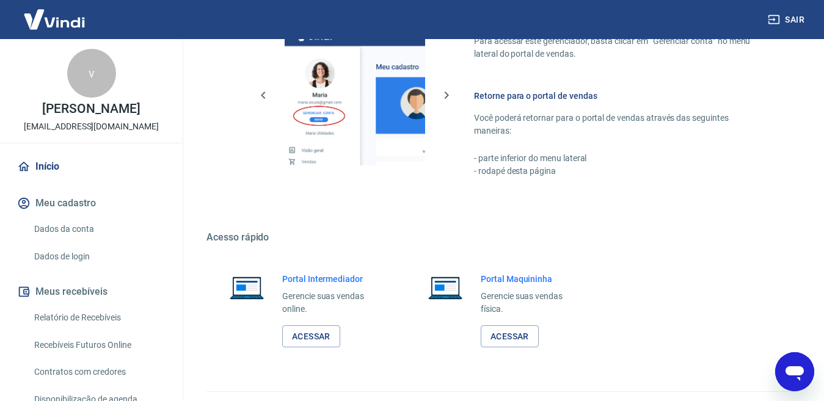
scroll to position [817, 0]
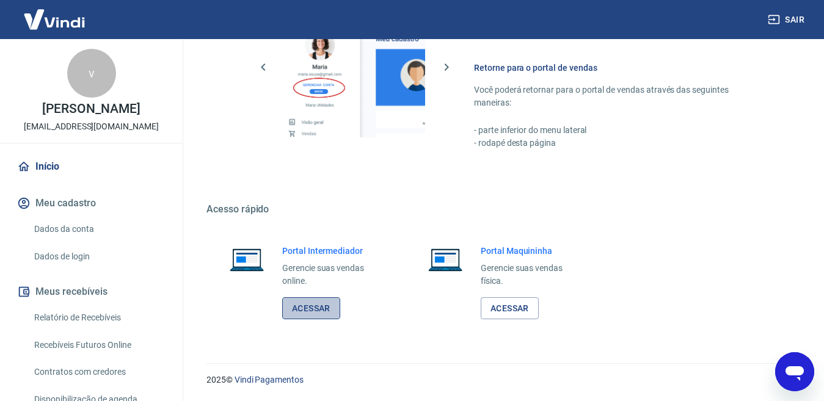
click at [331, 310] on link "Acessar" at bounding box center [311, 308] width 58 height 23
click at [784, 378] on icon "Abrir janela de mensagens, 1 mensagem não lida" at bounding box center [794, 372] width 22 height 22
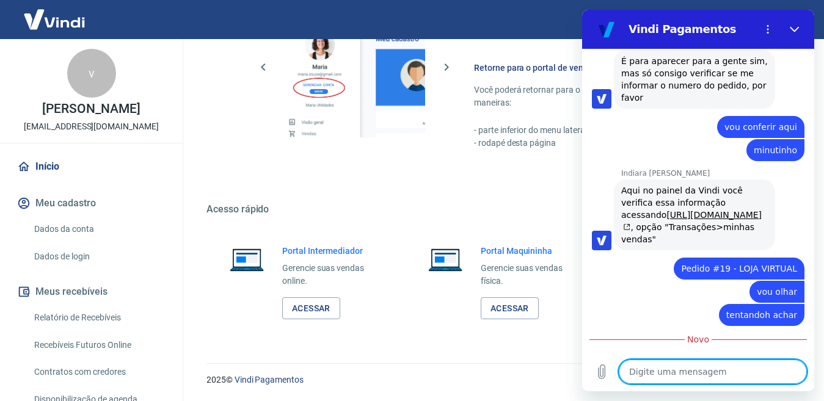
scroll to position [1680, 0]
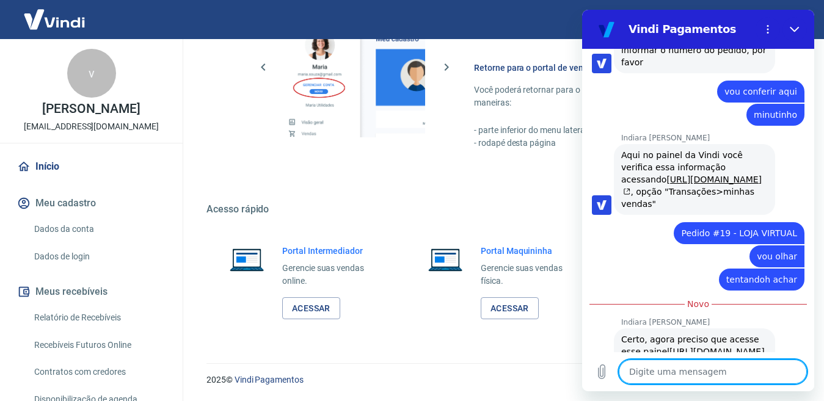
click at [713, 379] on textarea at bounding box center [712, 372] width 188 height 24
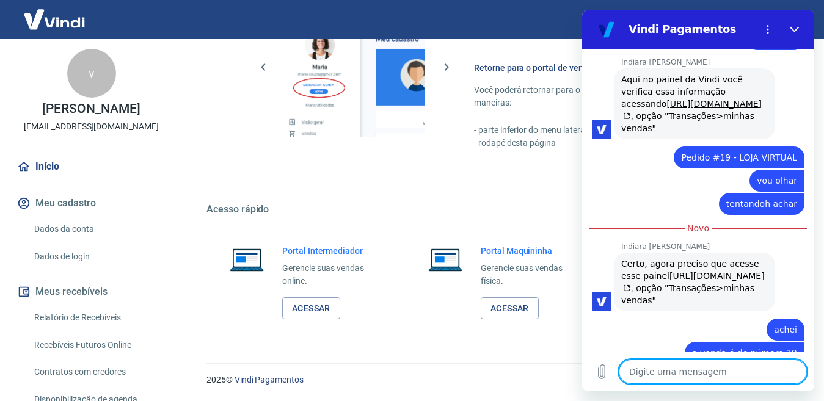
scroll to position [1779, 0]
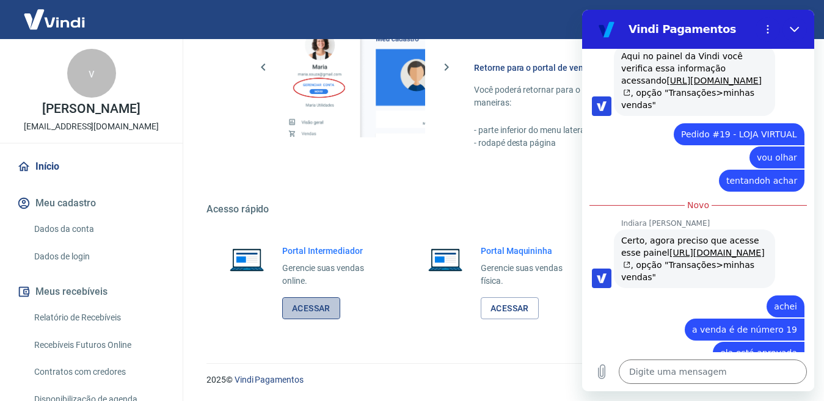
click at [319, 309] on link "Acessar" at bounding box center [311, 308] width 58 height 23
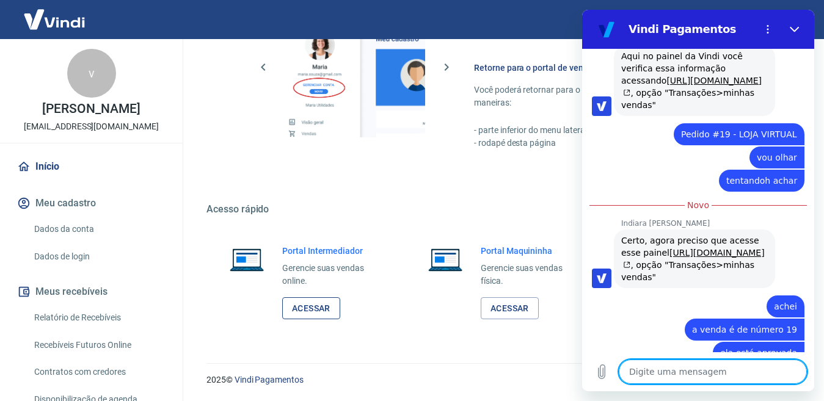
scroll to position [1844, 0]
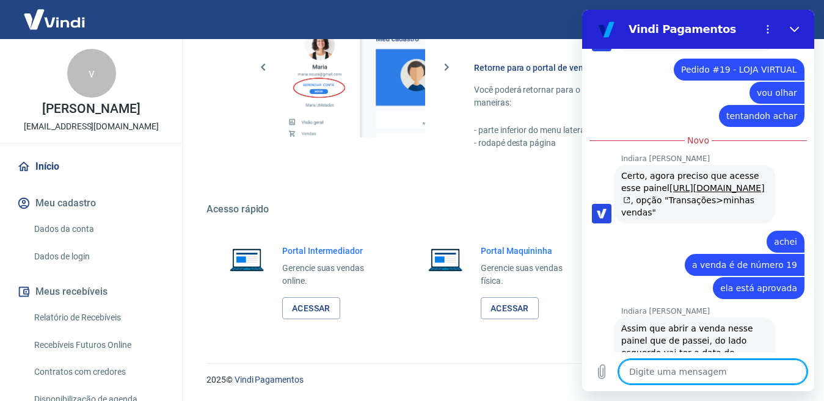
click at [660, 364] on textarea at bounding box center [712, 372] width 188 height 24
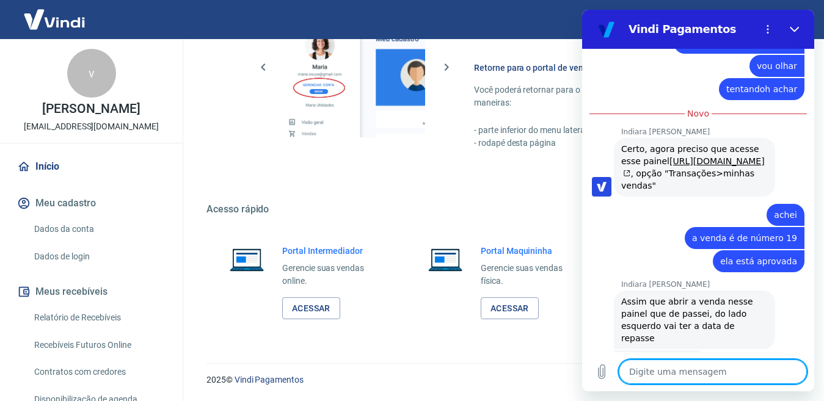
scroll to position [1873, 0]
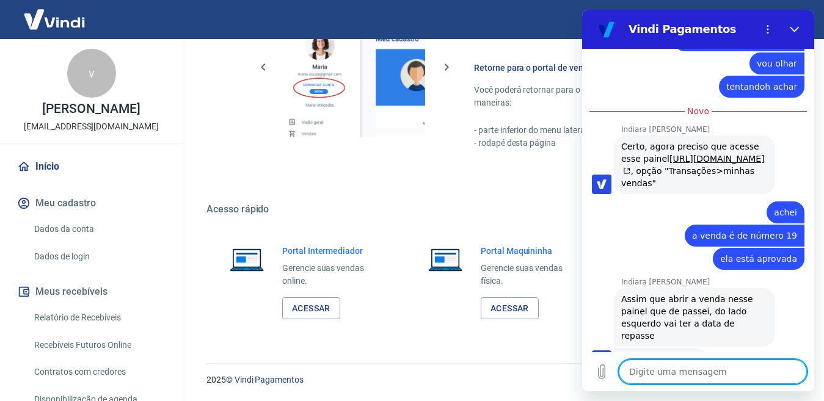
click at [670, 372] on textarea at bounding box center [712, 372] width 188 height 24
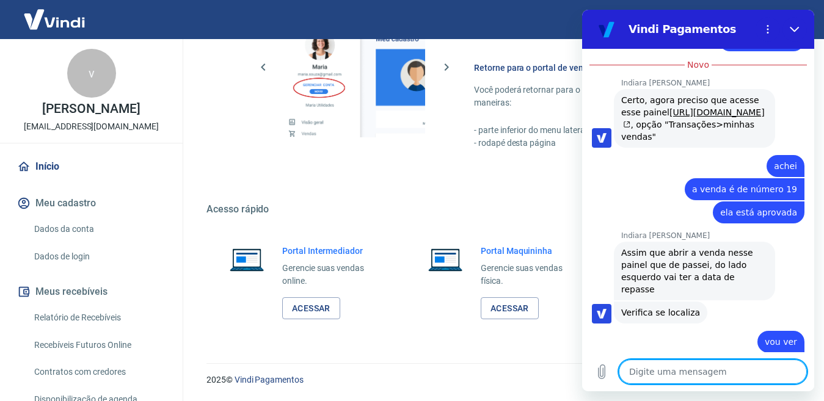
scroll to position [1942, 0]
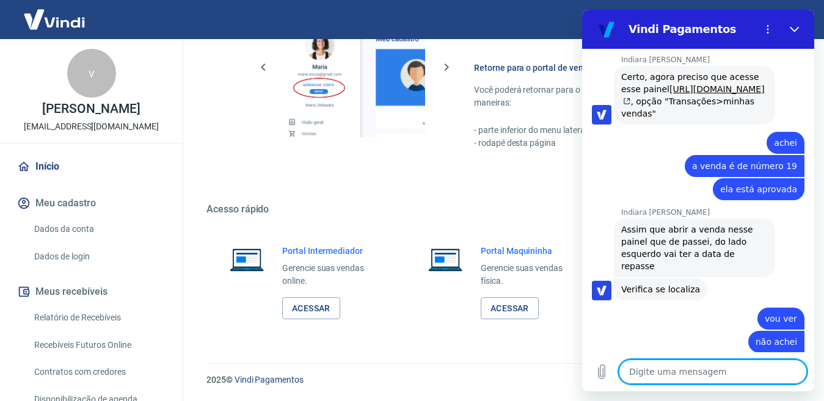
click at [686, 371] on textarea at bounding box center [712, 372] width 188 height 24
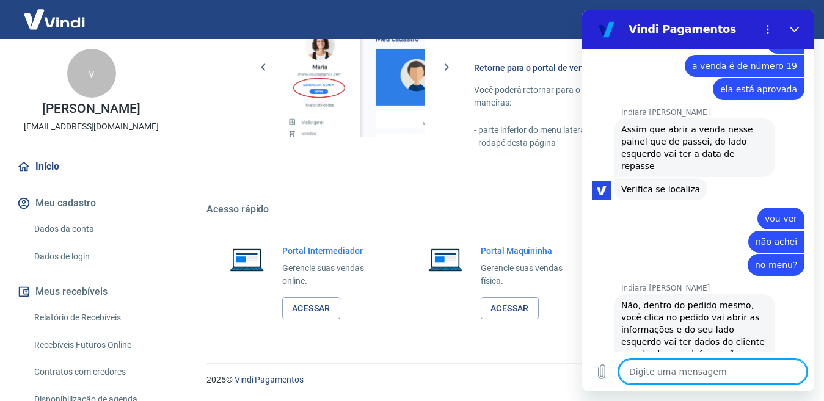
scroll to position [2045, 0]
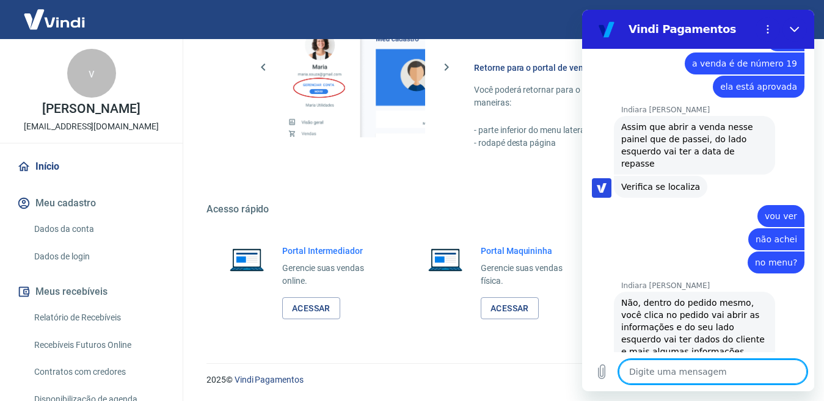
click at [686, 371] on textarea at bounding box center [712, 372] width 188 height 24
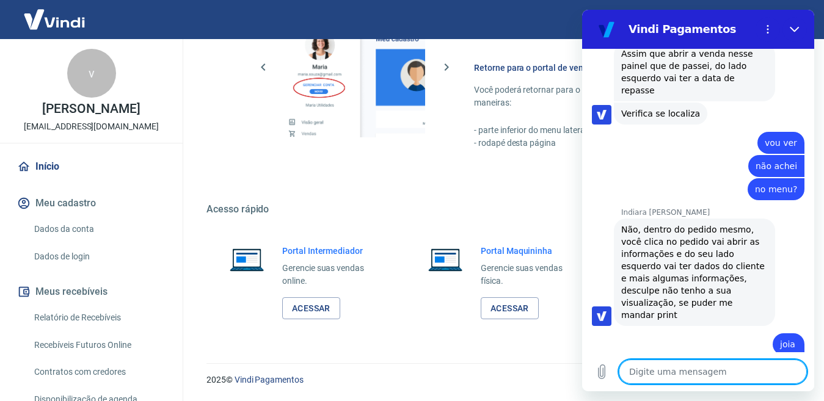
scroll to position [2121, 0]
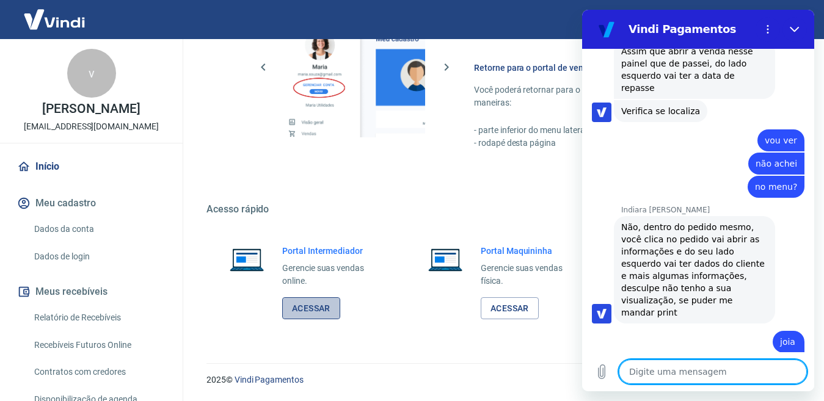
click at [311, 317] on link "Acessar" at bounding box center [311, 308] width 58 height 23
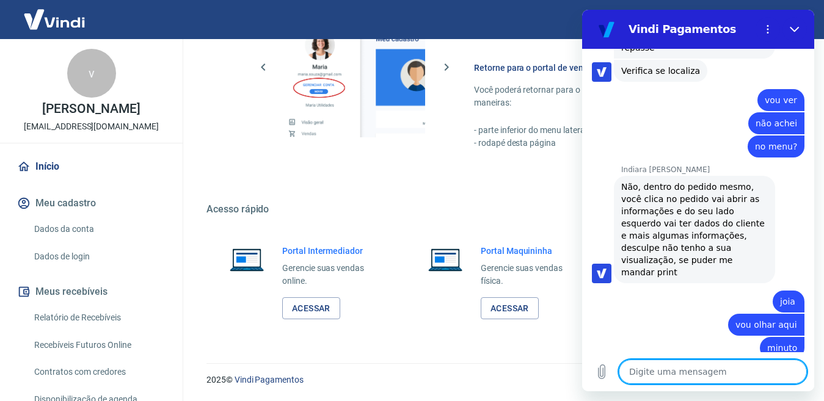
click at [661, 366] on textarea at bounding box center [712, 372] width 188 height 24
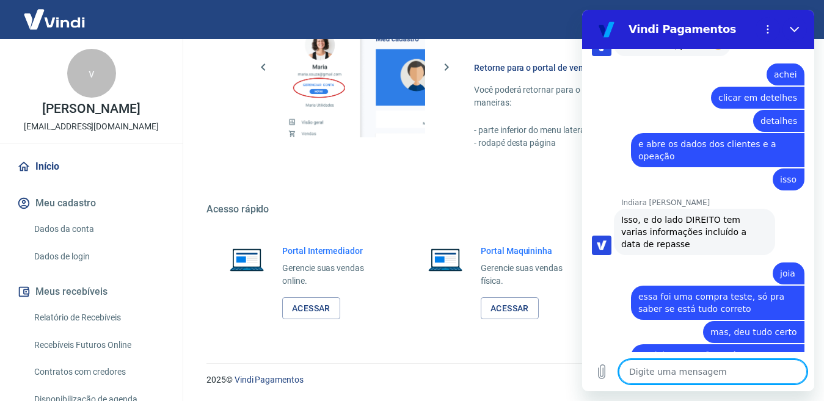
scroll to position [2507, 0]
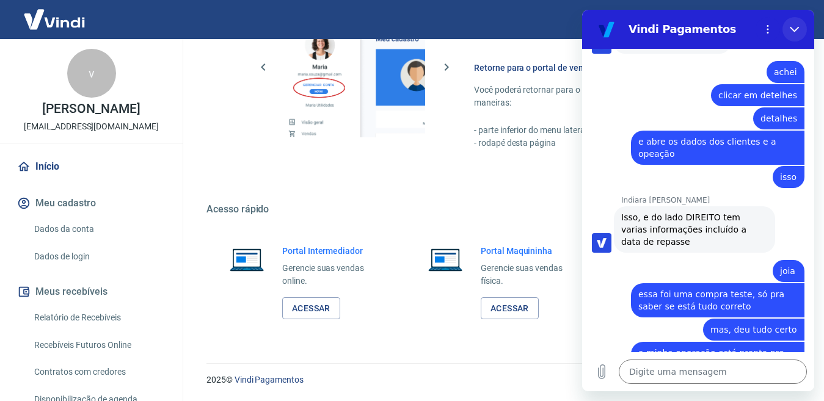
click at [799, 29] on button "Fechar" at bounding box center [794, 29] width 24 height 24
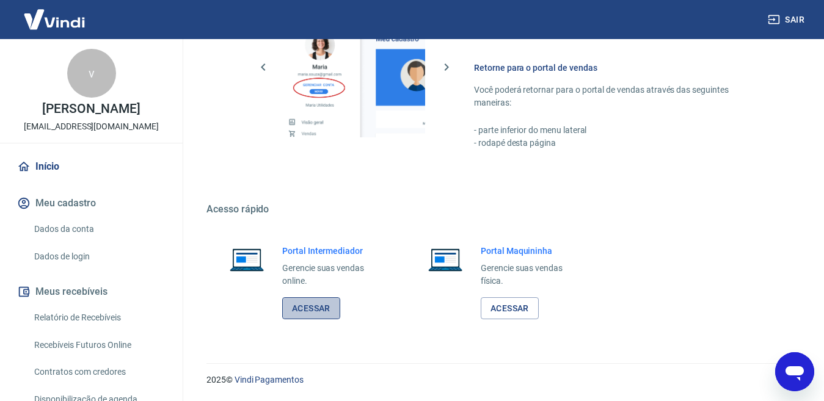
click at [300, 311] on link "Acessar" at bounding box center [311, 308] width 58 height 23
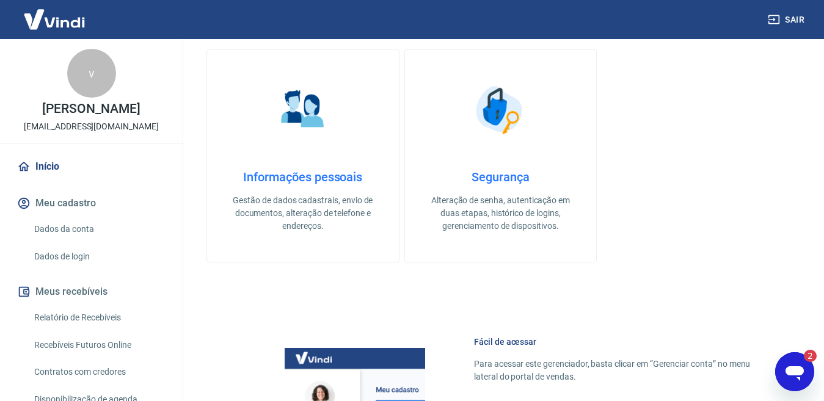
scroll to position [0, 0]
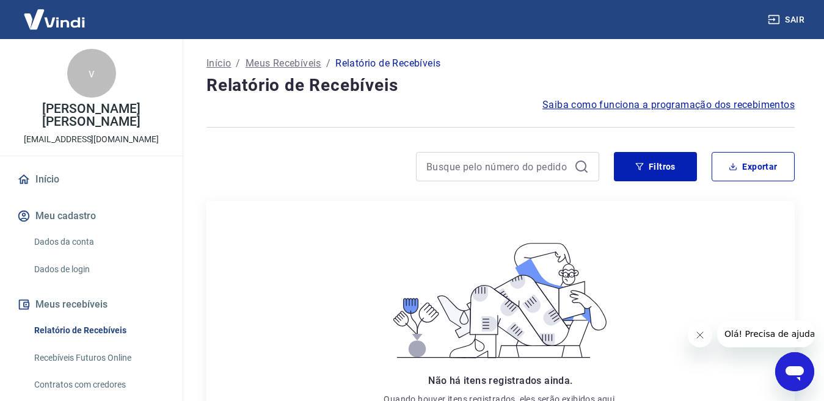
scroll to position [205, 0]
